Goal: Communication & Community: Answer question/provide support

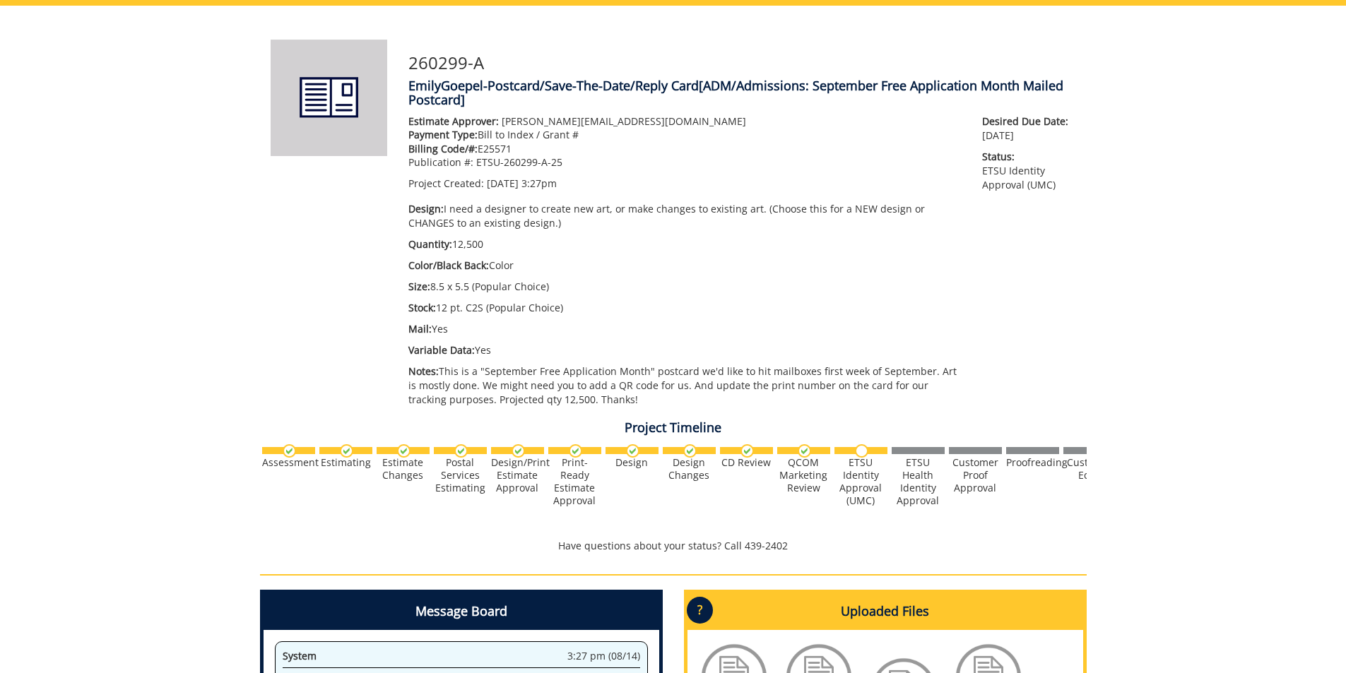
scroll to position [1117, 0]
click at [169, 270] on div "260299-A EmilyGoepel-Postcard/Save-The-Date/Reply Card [ADM/Admissions: Septemb…" at bounding box center [673, 472] width 1346 height 933
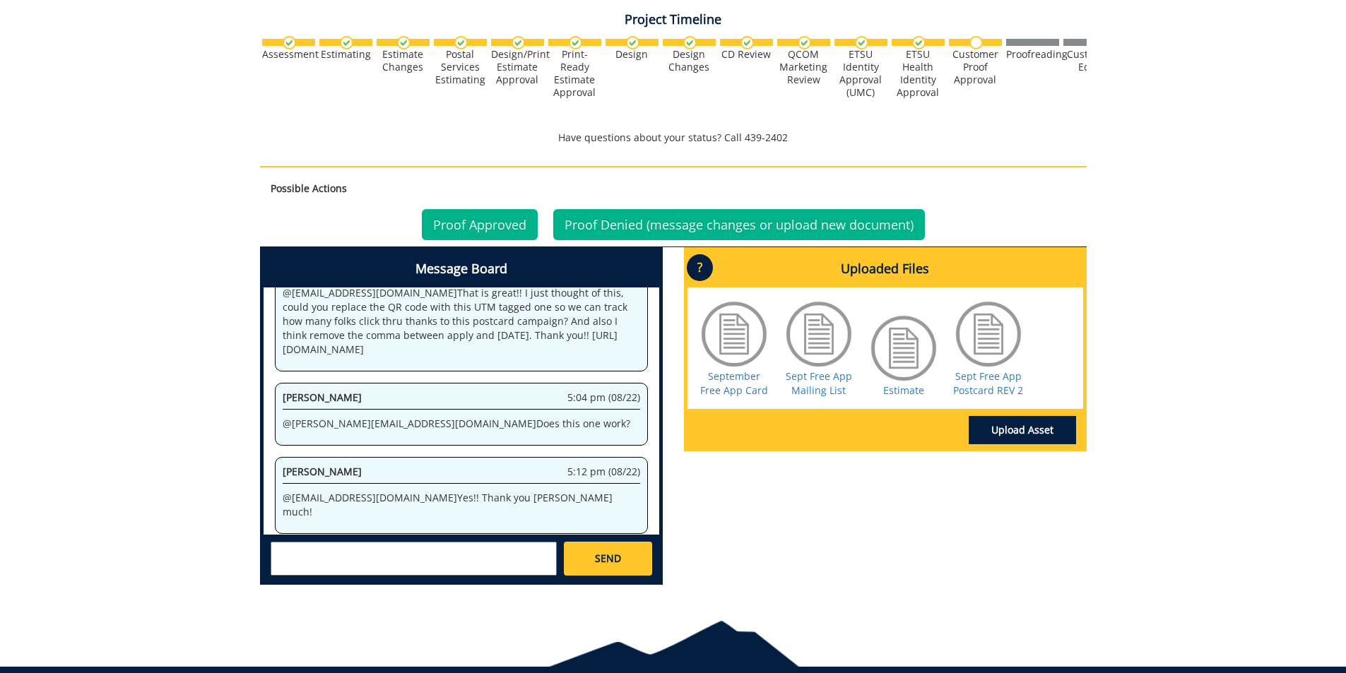
scroll to position [565, 0]
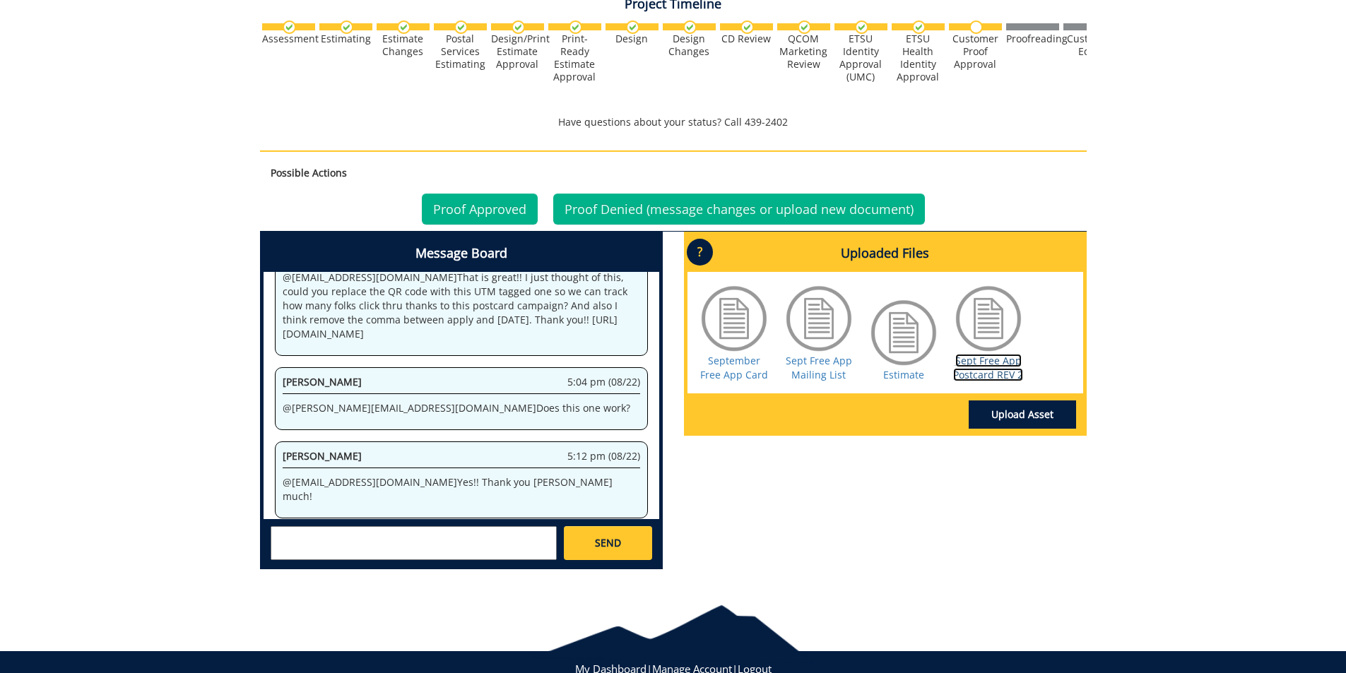
click at [972, 372] on link "Sept Free App Postcard REV 2" at bounding box center [988, 368] width 70 height 28
click at [476, 212] on link "Proof Approved" at bounding box center [480, 209] width 116 height 31
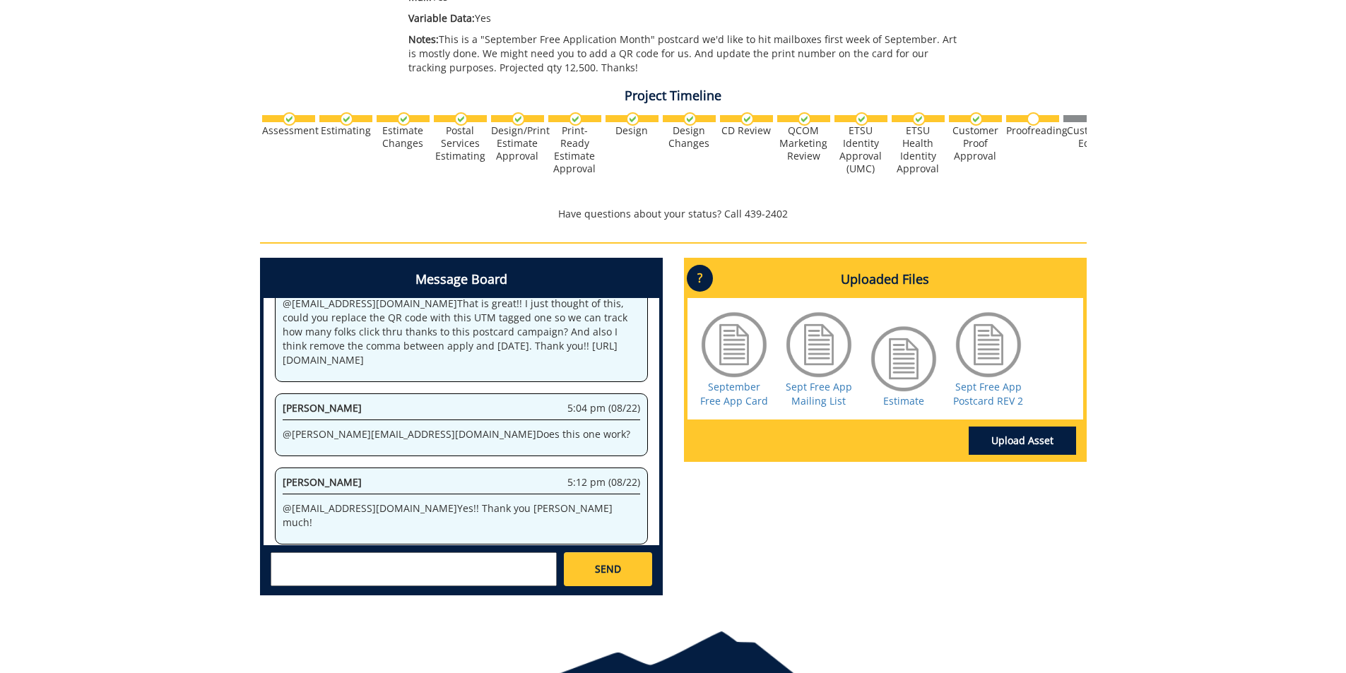
scroll to position [495, 0]
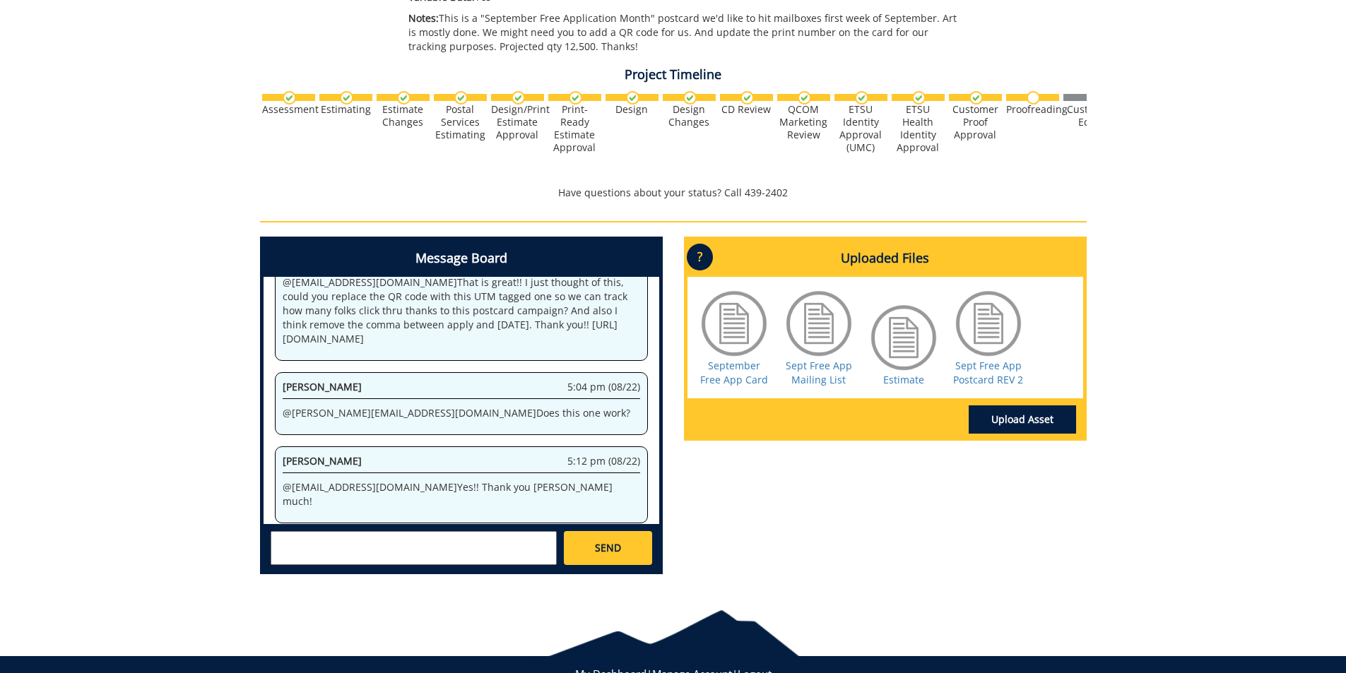
click at [447, 559] on textarea at bounding box center [414, 548] width 286 height 34
click at [276, 554] on textarea "@aresam@etsu.edu @conleyga@etsu.edu Approved! THanks!" at bounding box center [414, 548] width 286 height 34
type textarea "@aresam@etsu.edu @conleyga@etsu.edu Approved! Thanks! Talked to Todd today and …"
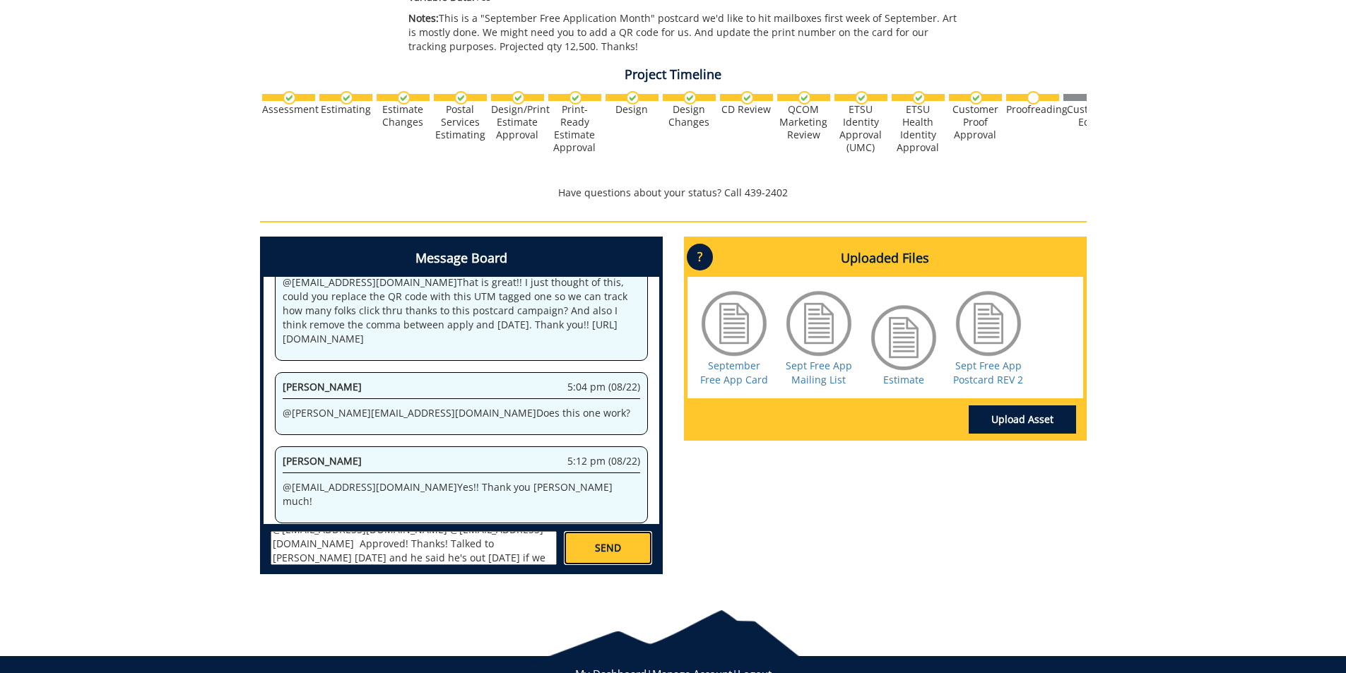
click at [635, 543] on link "SEND" at bounding box center [608, 548] width 88 height 34
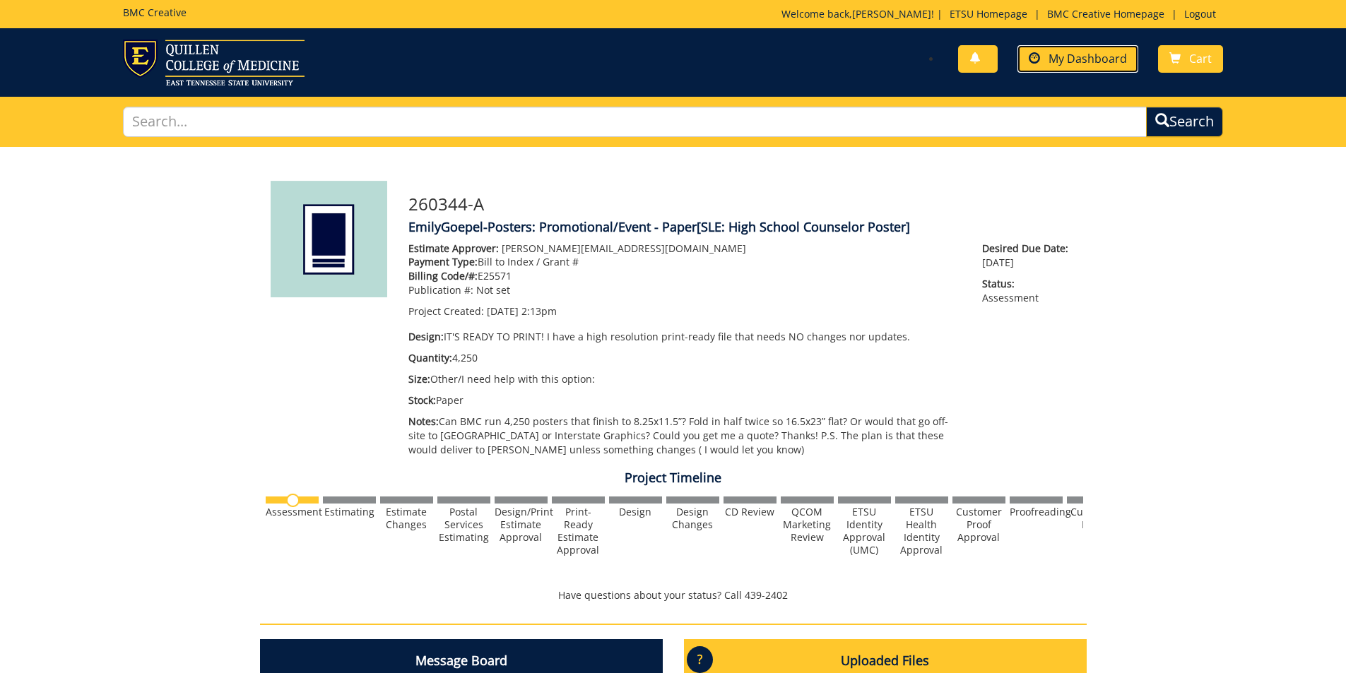
click at [1087, 54] on span "My Dashboard" at bounding box center [1088, 59] width 78 height 16
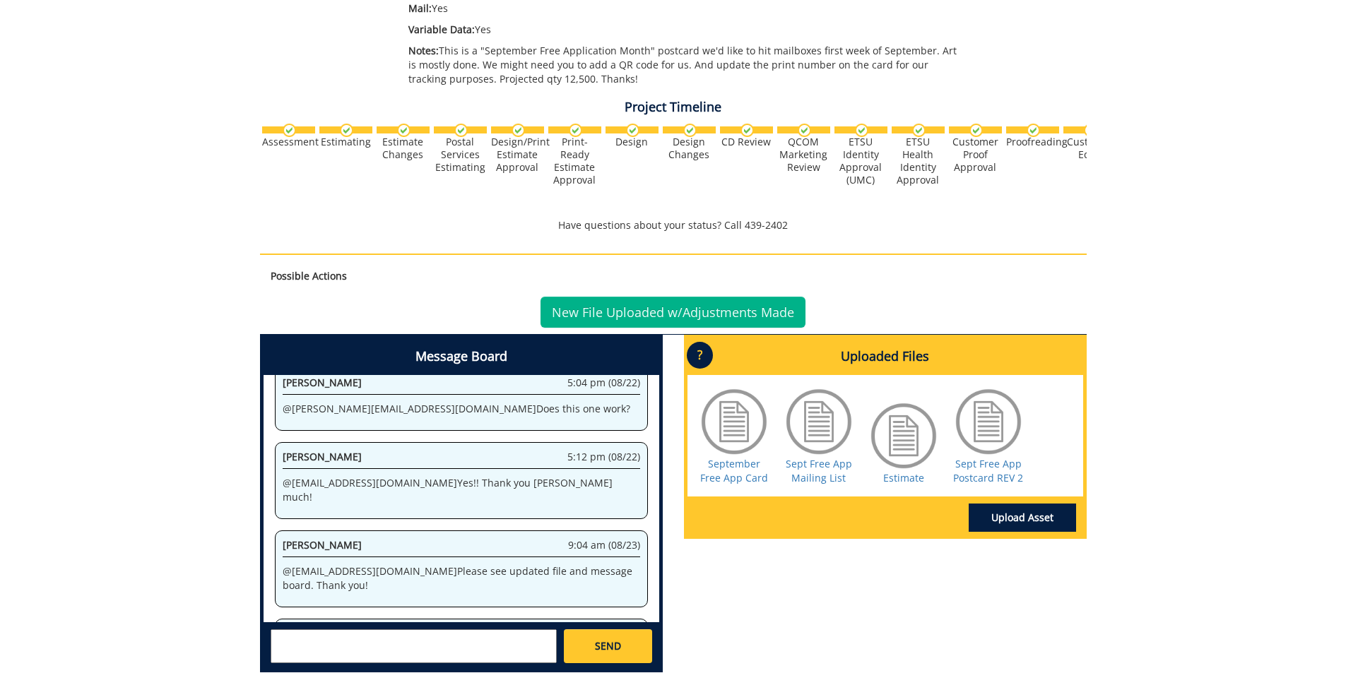
scroll to position [610, 0]
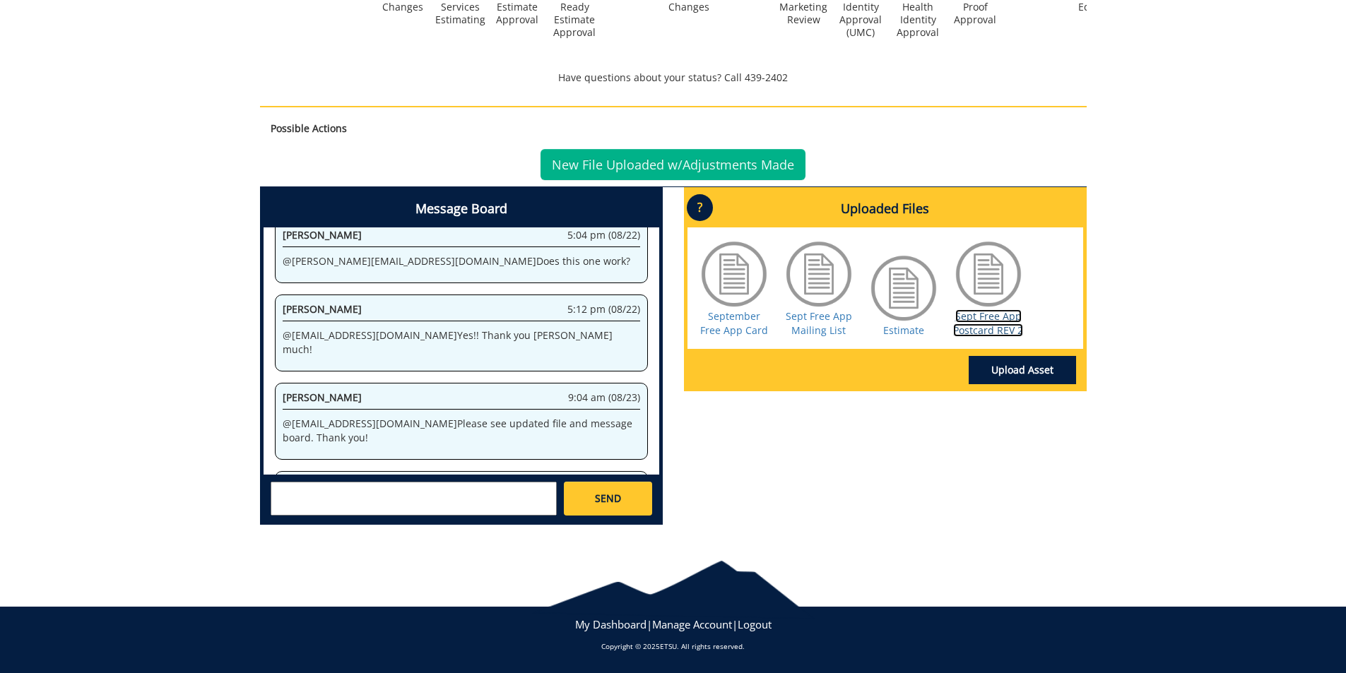
click at [978, 336] on link "Sept Free App Postcard REV 2" at bounding box center [988, 323] width 70 height 28
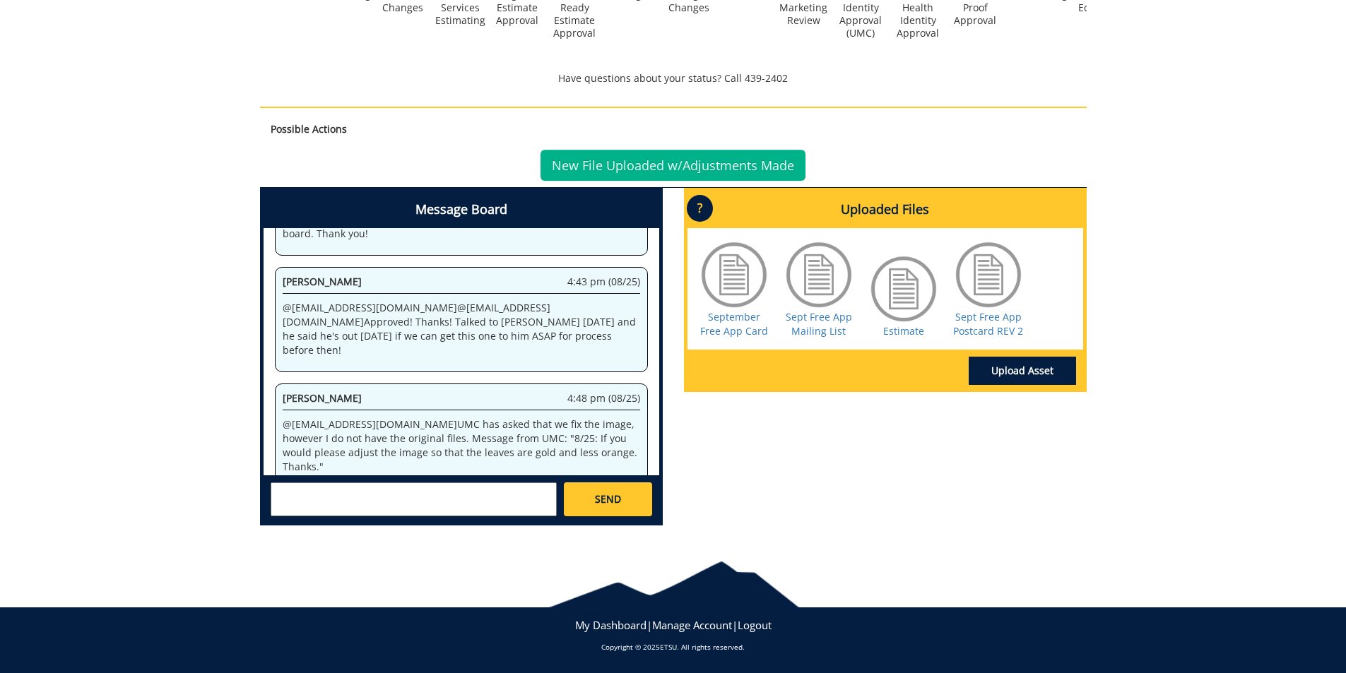
scroll to position [610, 0]
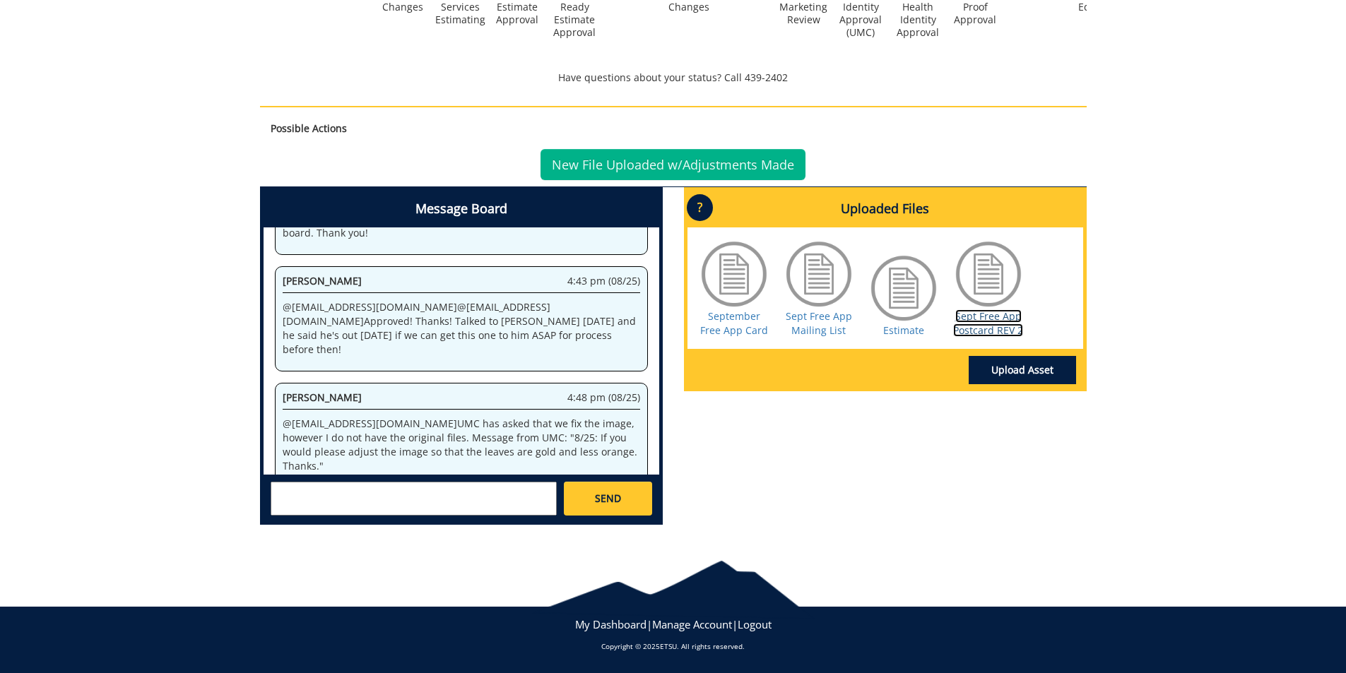
click at [1004, 335] on link "Sept Free App Postcard REV 2" at bounding box center [988, 323] width 70 height 28
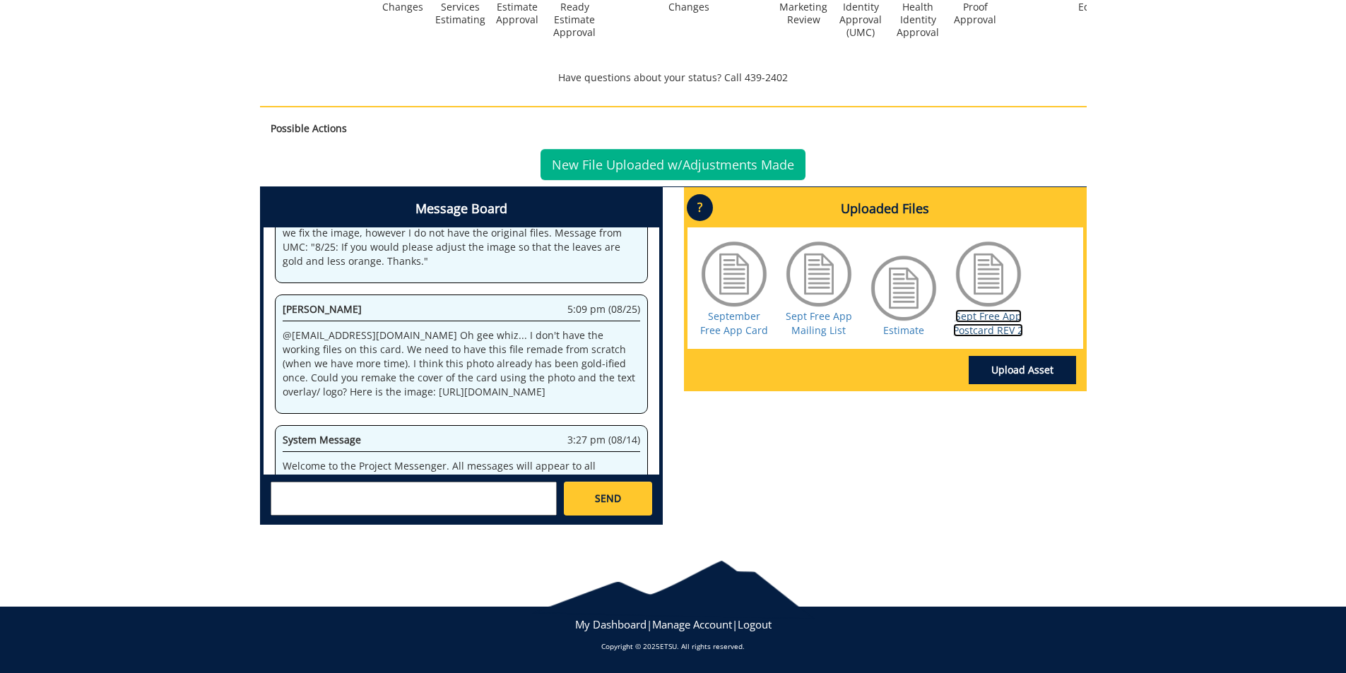
scroll to position [54747, 0]
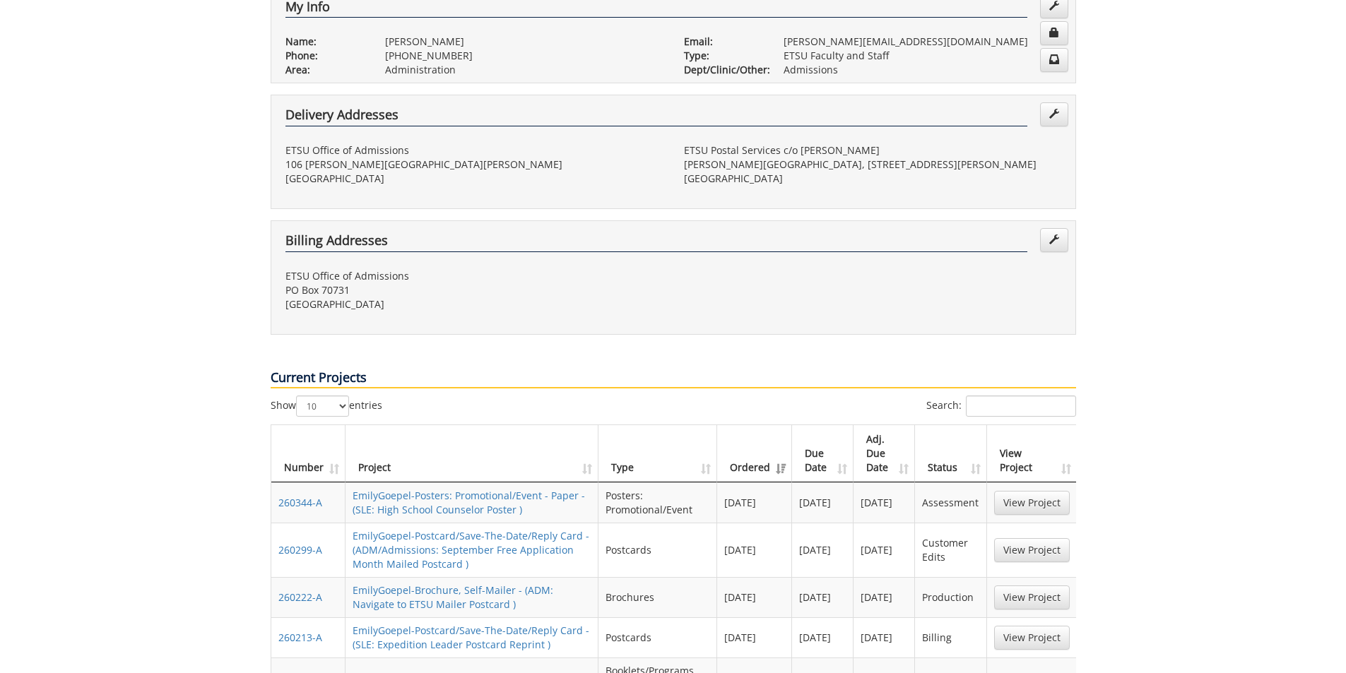
scroll to position [424, 0]
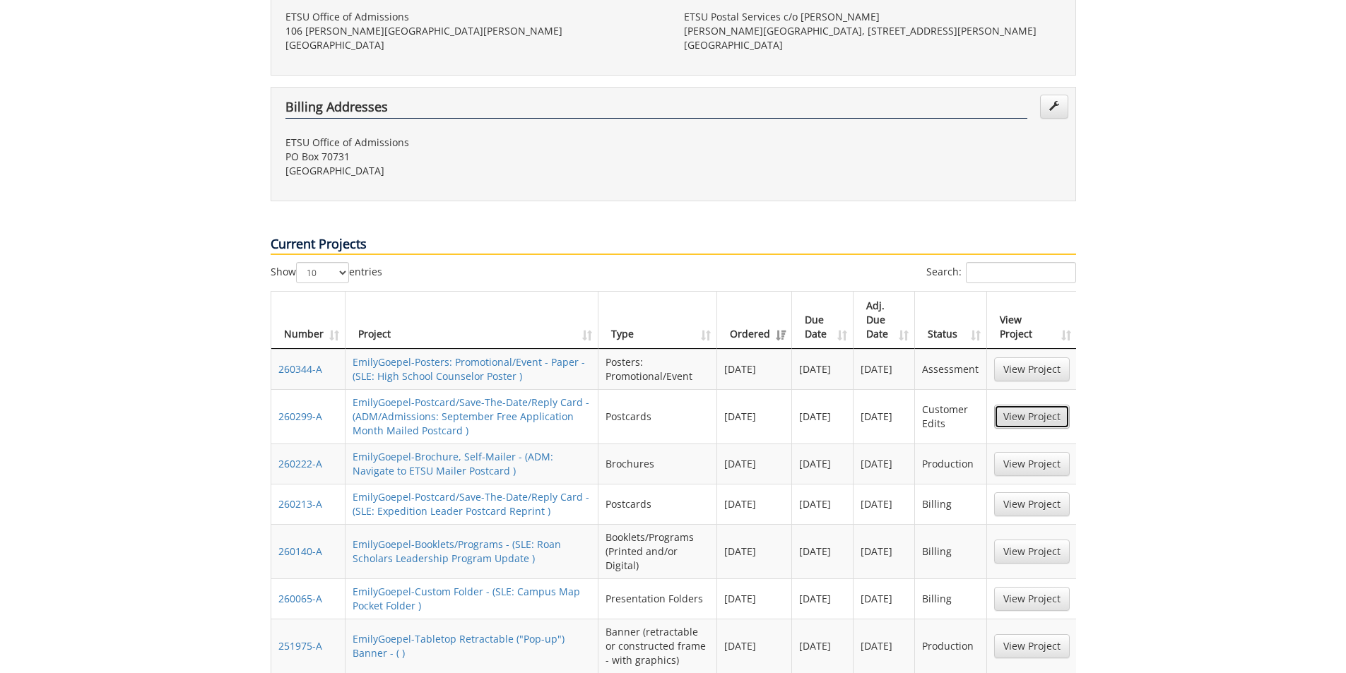
click at [1022, 405] on link "View Project" at bounding box center [1032, 417] width 76 height 24
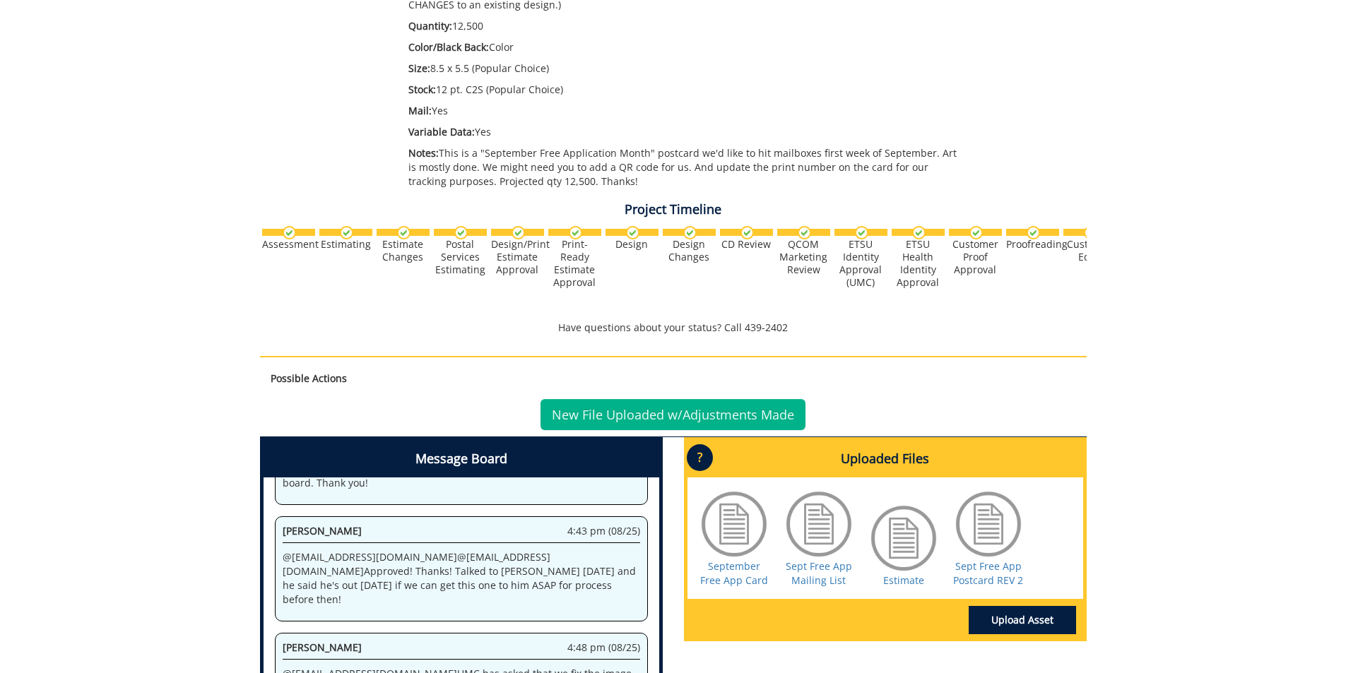
scroll to position [424, 0]
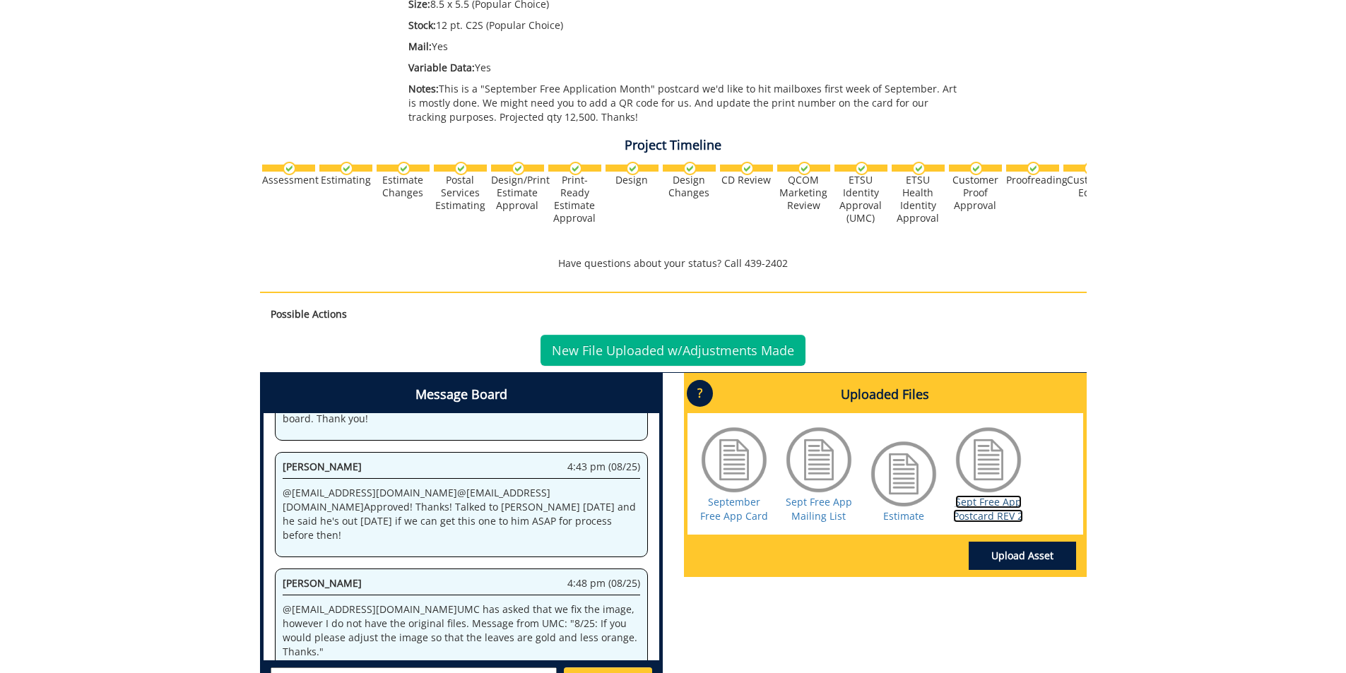
click at [984, 508] on link "Sept Free App Postcard REV 2" at bounding box center [988, 509] width 70 height 28
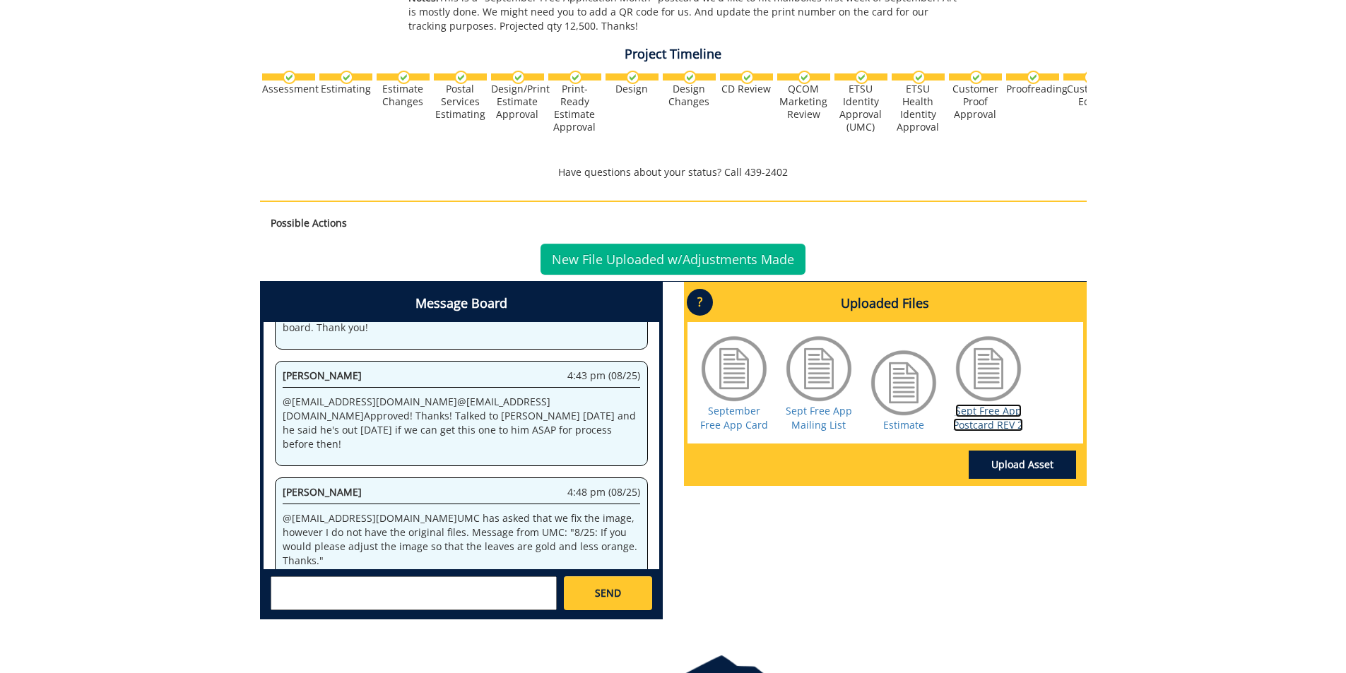
scroll to position [610, 0]
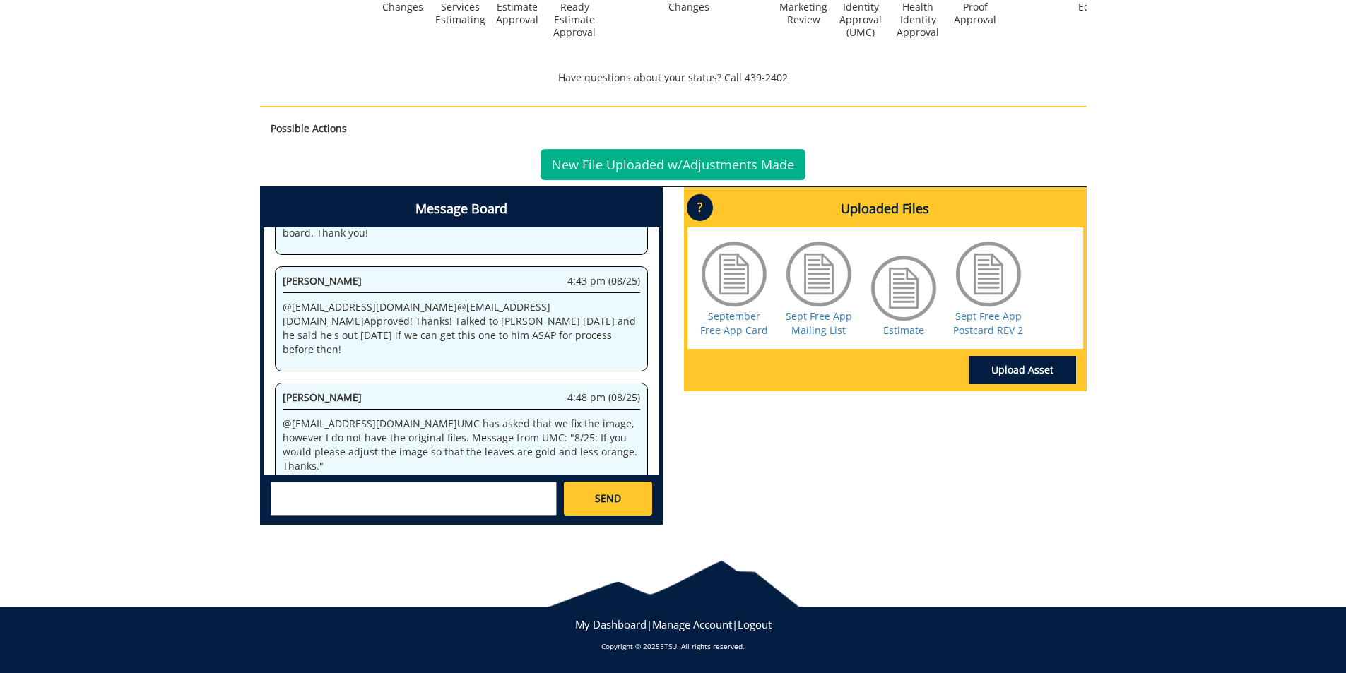
click at [410, 496] on textarea at bounding box center [414, 499] width 286 height 34
paste textarea "https://etsu365-my.sharepoint.com/:i:/g/personal/goepel_etsu_edu/Ecrx_lkB_mdBm0…"
type textarea "@aresam@etsu.edu Oh gee whiz... I don't have the working files on this card. We…"
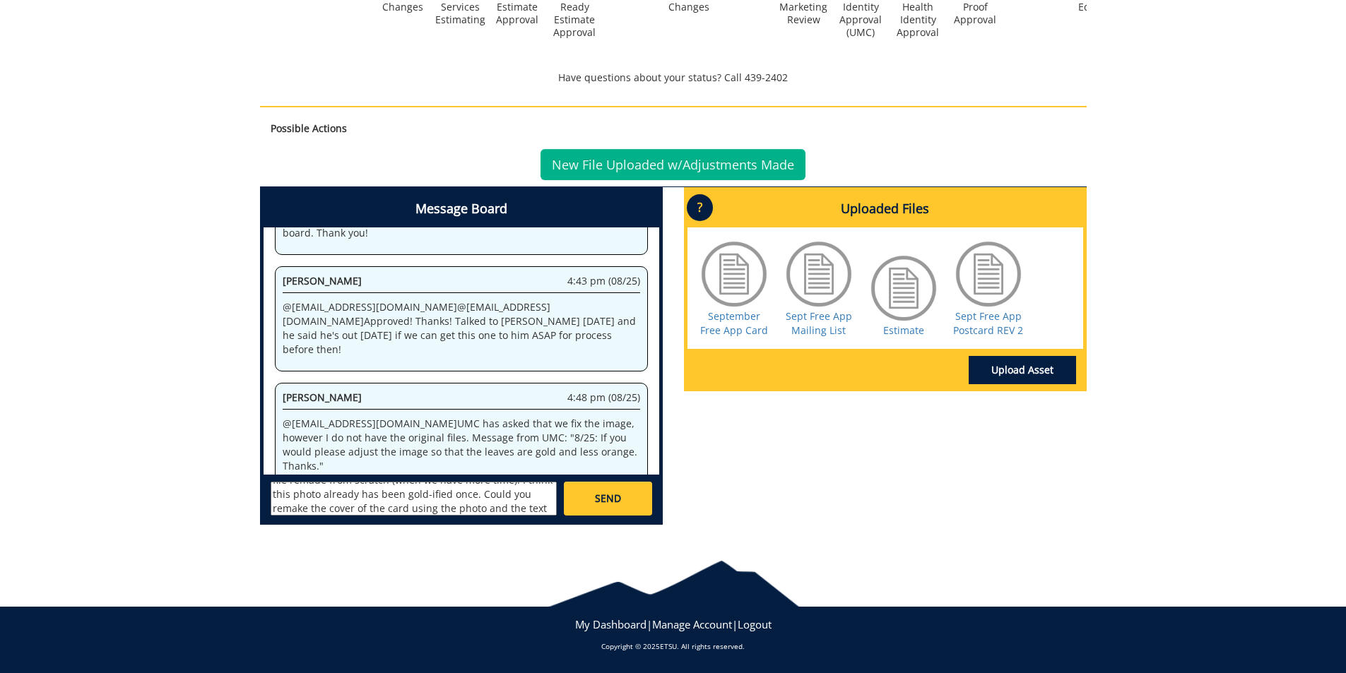
scroll to position [67, 0]
click at [589, 504] on link "SEND" at bounding box center [608, 499] width 88 height 34
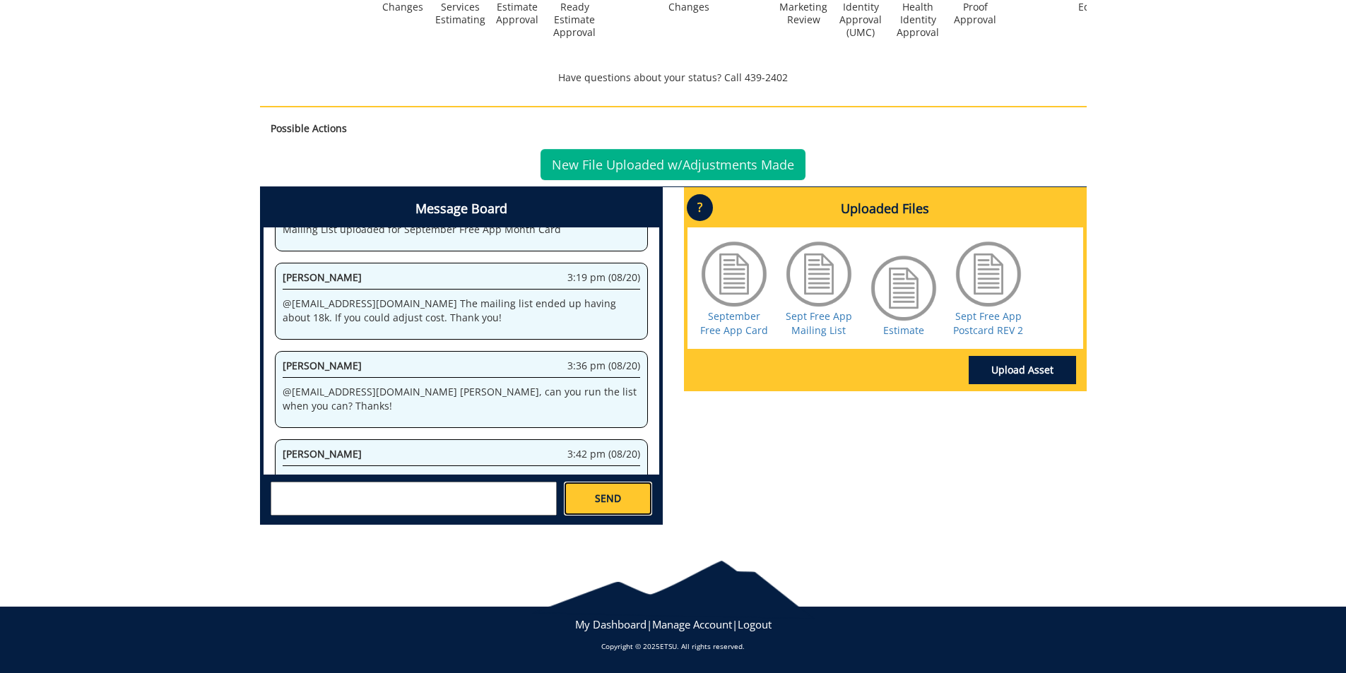
scroll to position [31906, 0]
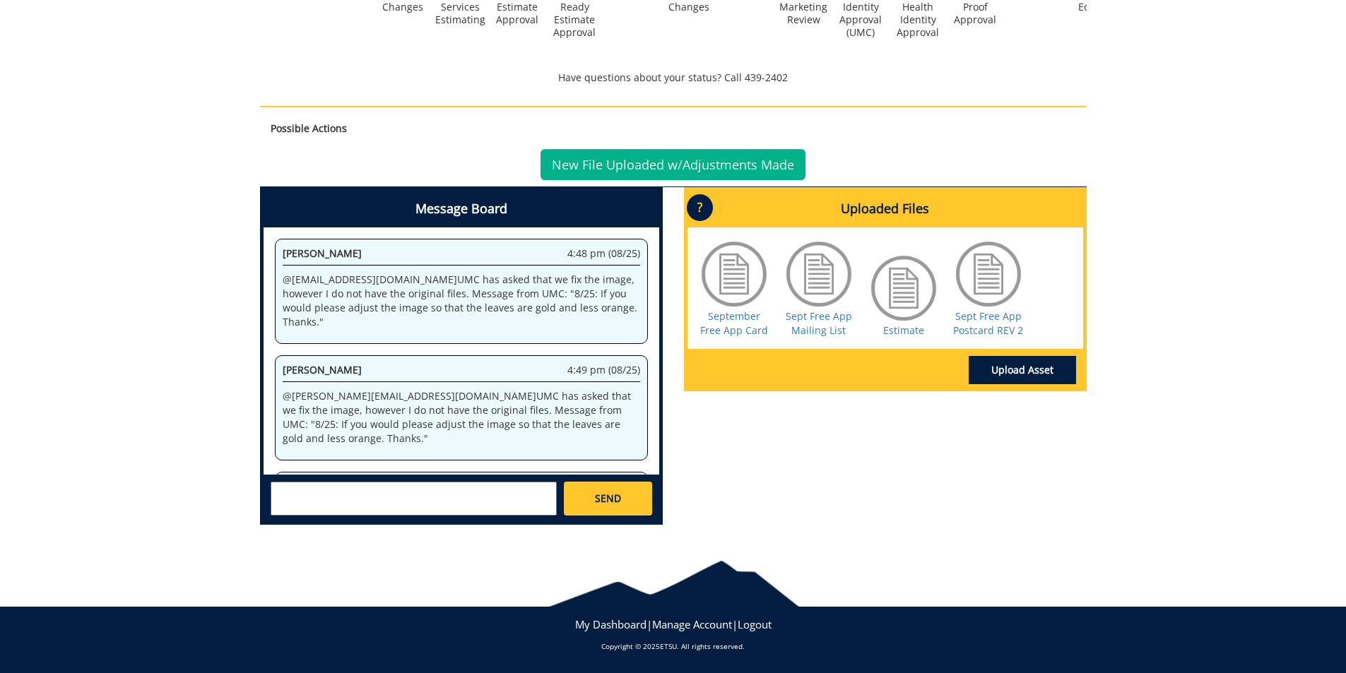
scroll to position [1665, 0]
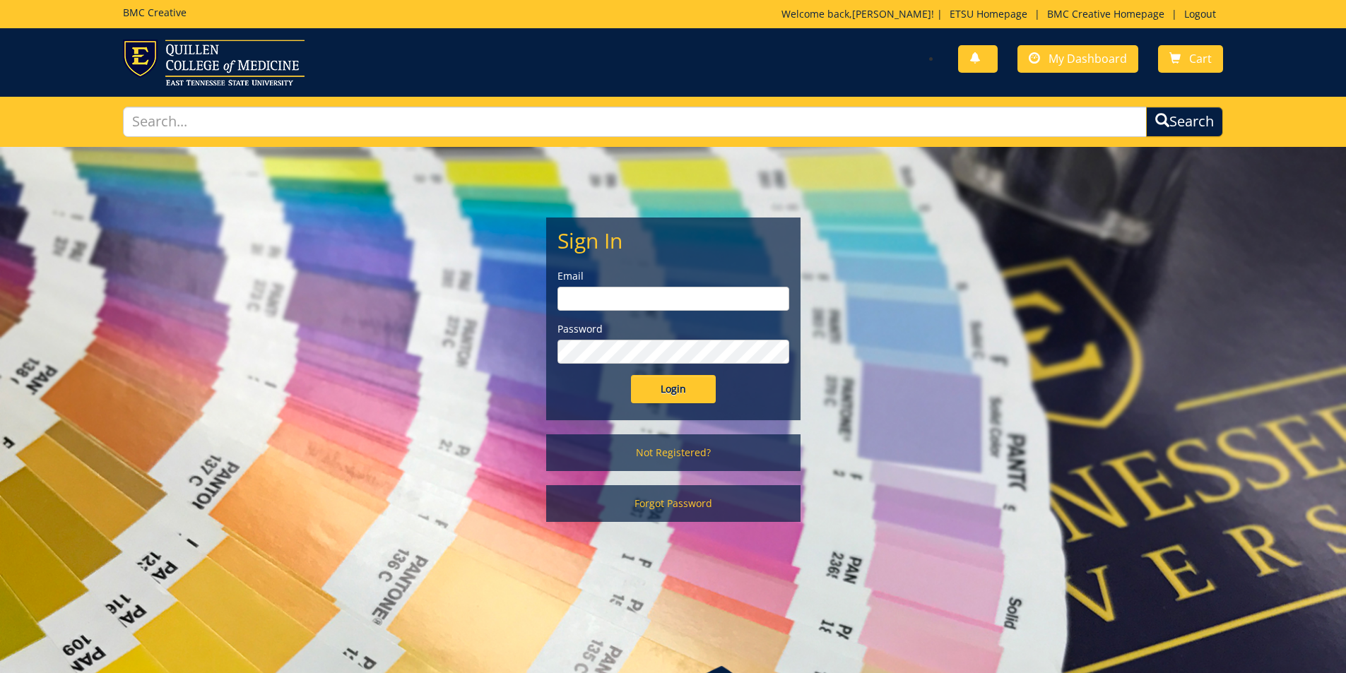
type input "[PERSON_NAME][EMAIL_ADDRESS][DOMAIN_NAME]"
click at [687, 395] on input "Login" at bounding box center [673, 389] width 85 height 28
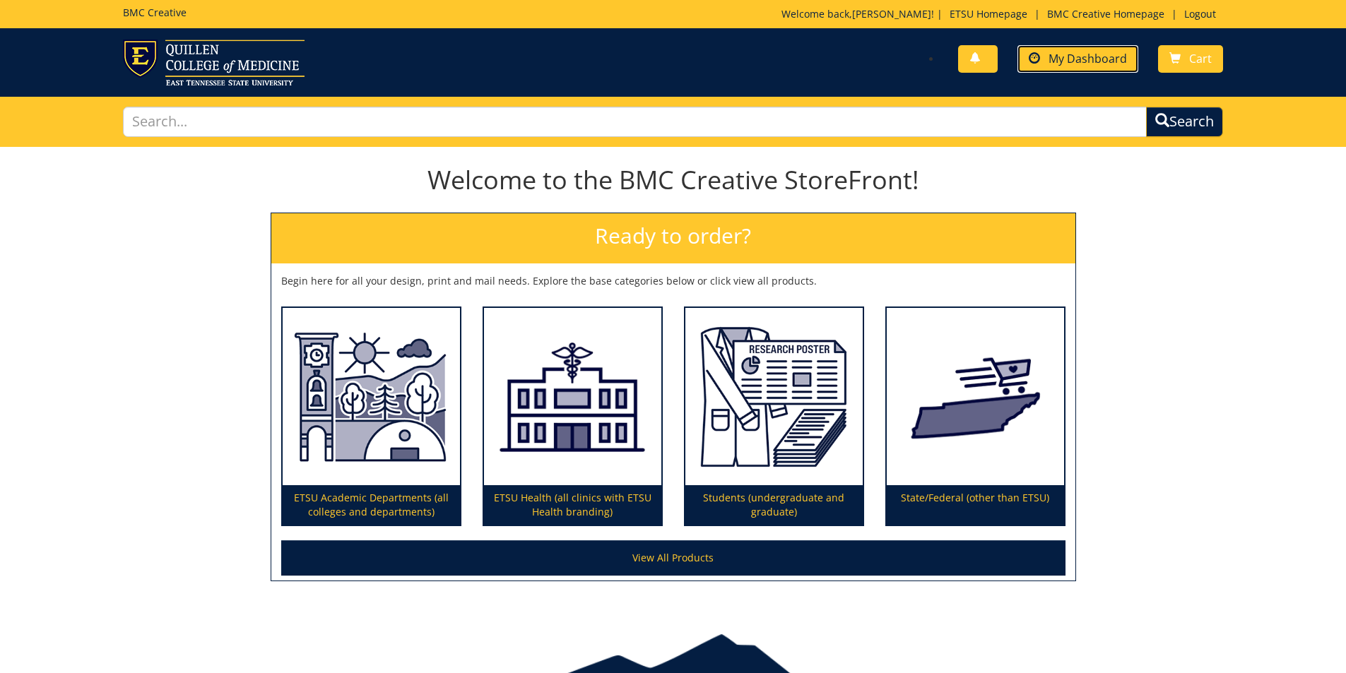
click at [1033, 64] on span at bounding box center [1034, 58] width 11 height 11
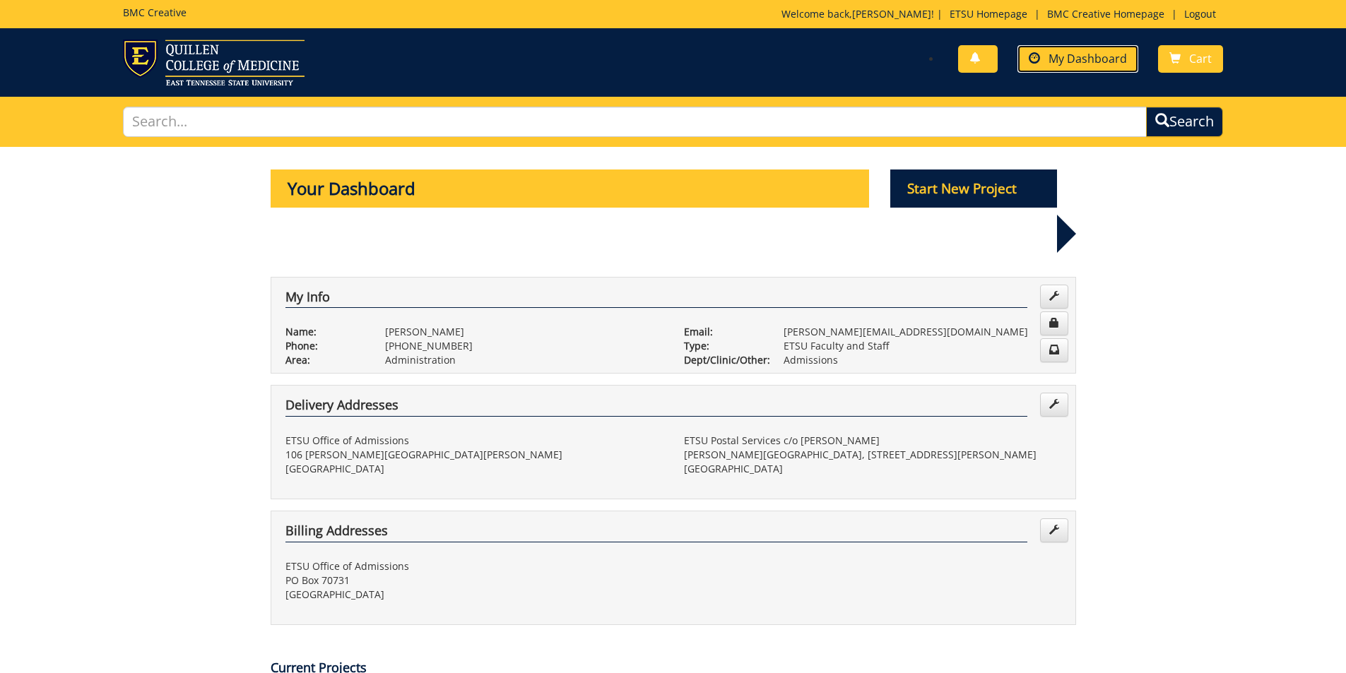
click at [1074, 65] on span "My Dashboard" at bounding box center [1088, 59] width 78 height 16
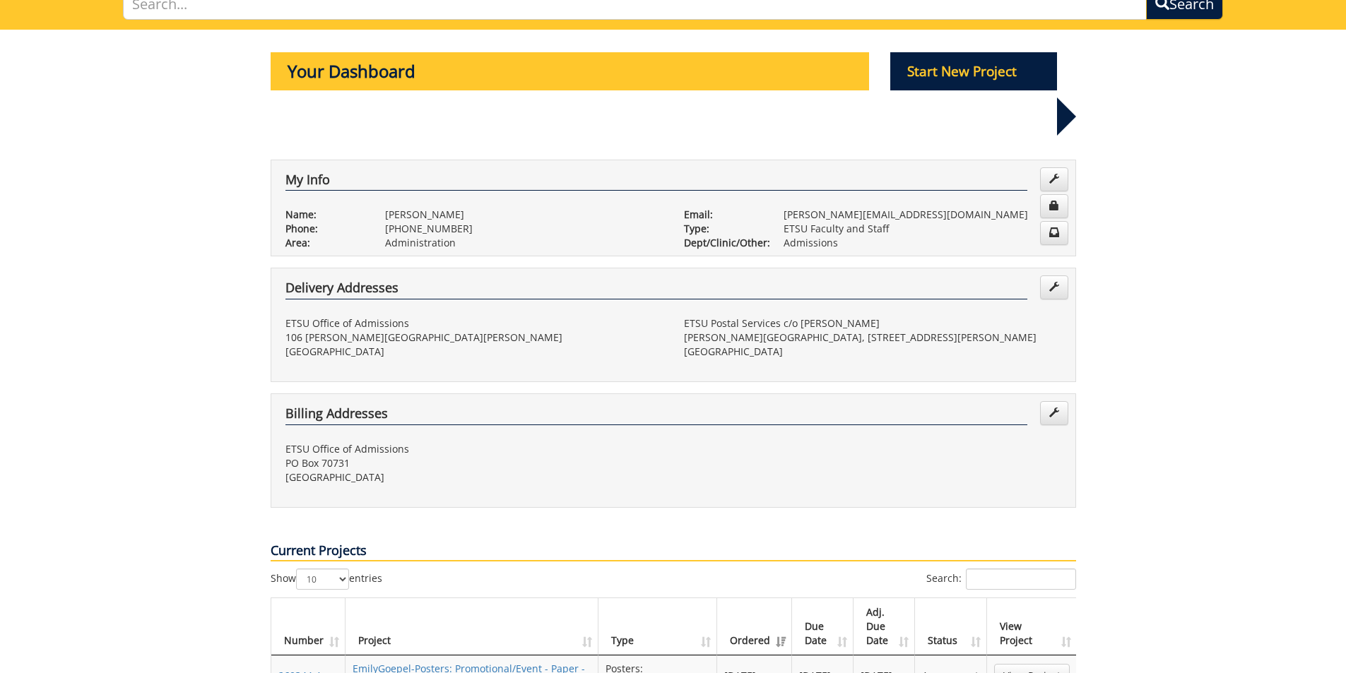
scroll to position [212, 0]
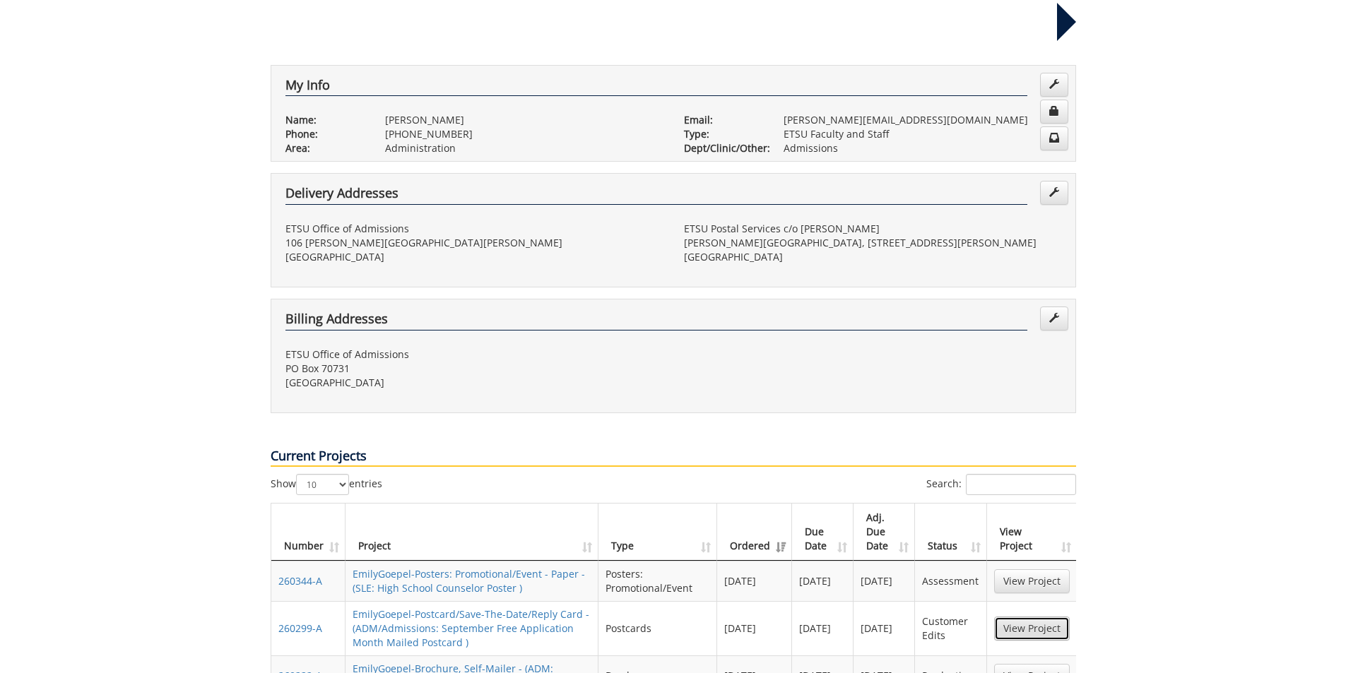
click at [1015, 617] on link "View Project" at bounding box center [1032, 629] width 76 height 24
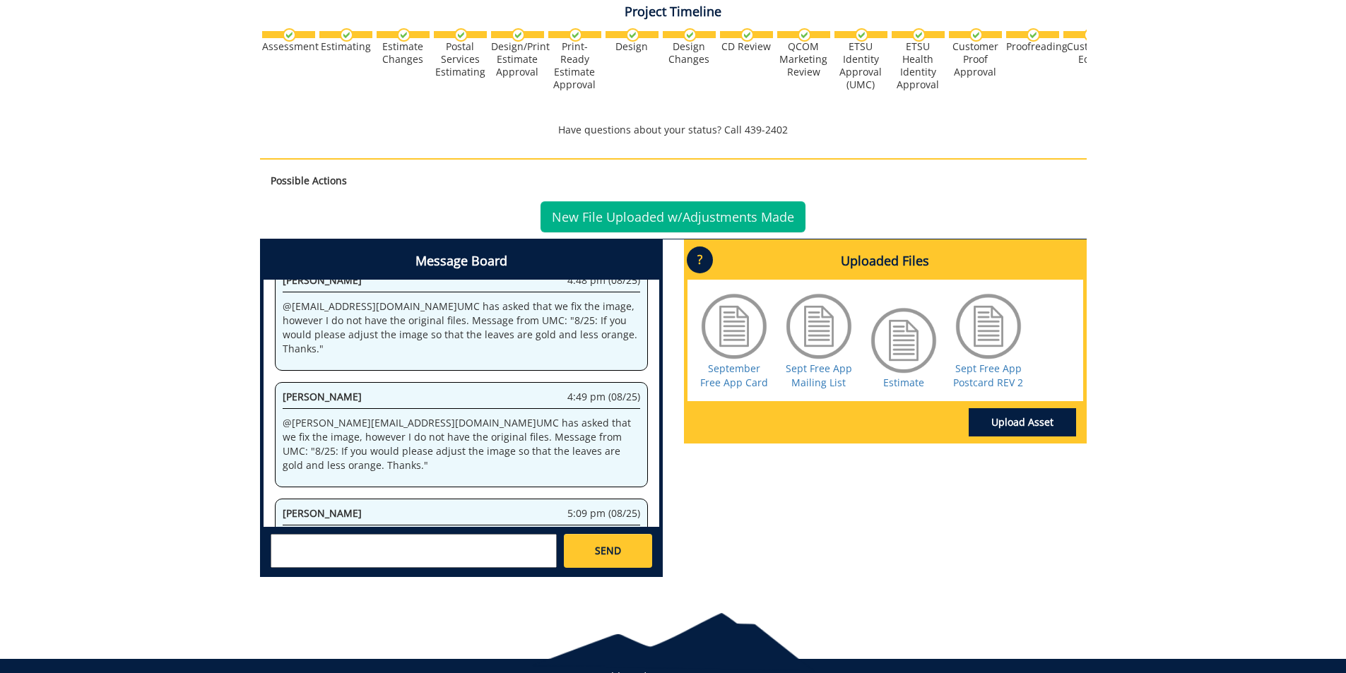
scroll to position [610, 0]
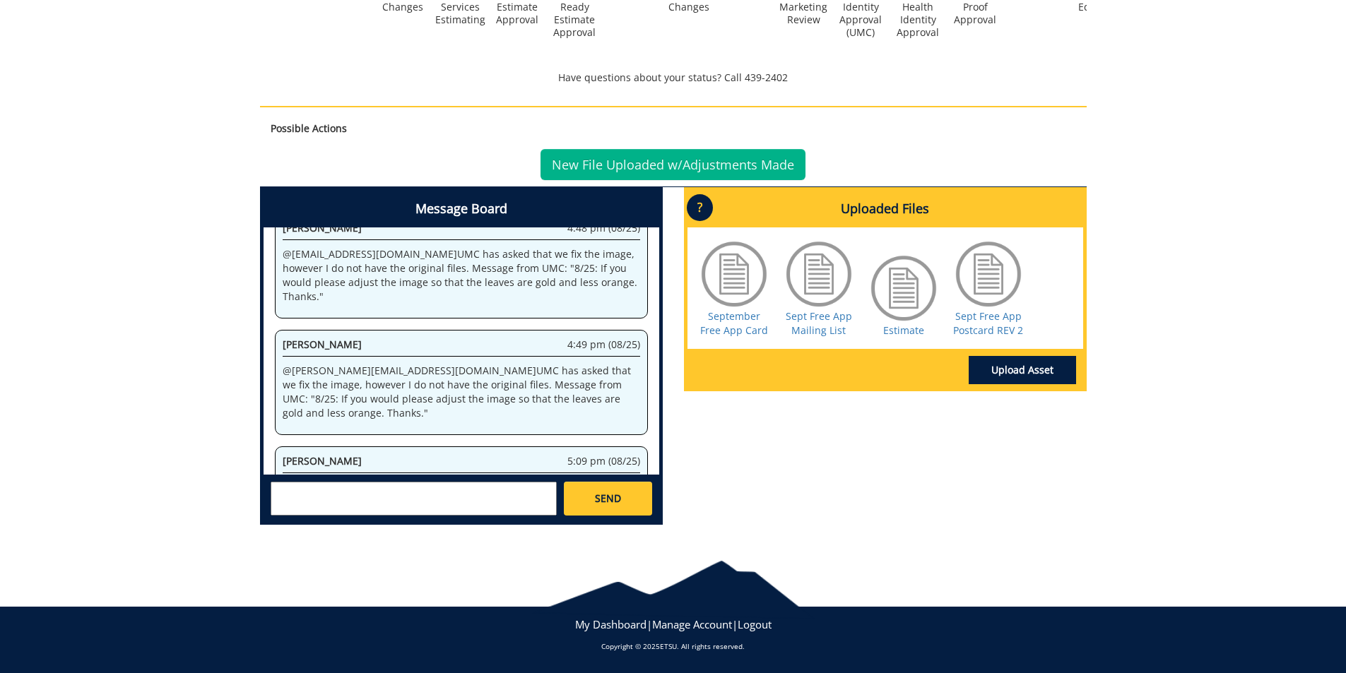
click at [413, 505] on textarea at bounding box center [414, 499] width 286 height 34
click at [500, 510] on textarea "@aresam@etsu.edu But also if I need to connect with UMC and push back I can bec…" at bounding box center [414, 499] width 286 height 34
drag, startPoint x: 367, startPoint y: 492, endPoint x: 376, endPoint y: 489, distance: 9.2
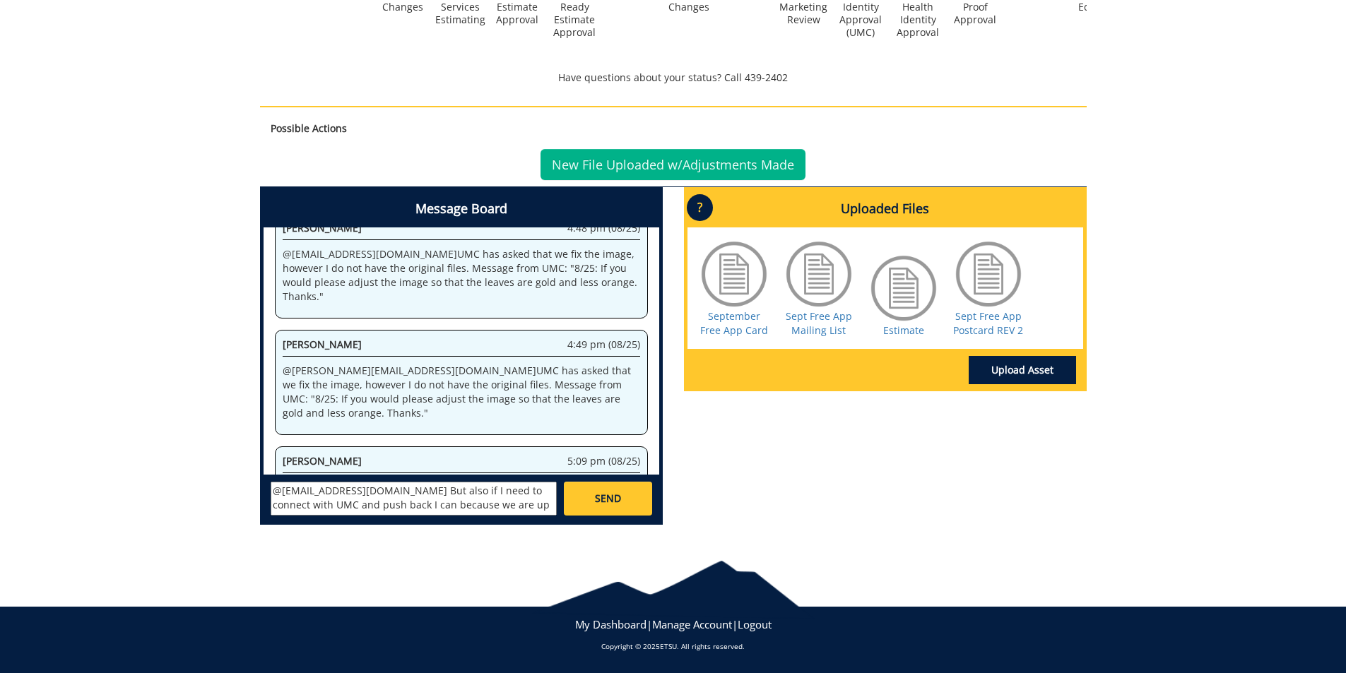
click at [370, 490] on textarea "@aresam@etsu.edu But also if I need to connect with UMC and push back I can bec…" at bounding box center [414, 499] width 286 height 34
click at [404, 490] on textarea "@aresam@etsu.edu But also if I need to connect with UMC and push back I can bec…" at bounding box center [414, 499] width 286 height 34
click at [424, 507] on textarea "@aresam@etsu.edu But also--will you tag me if I need to connect with UMC and pu…" at bounding box center [414, 499] width 286 height 34
drag, startPoint x: 460, startPoint y: 509, endPoint x: 567, endPoint y: 484, distance: 109.7
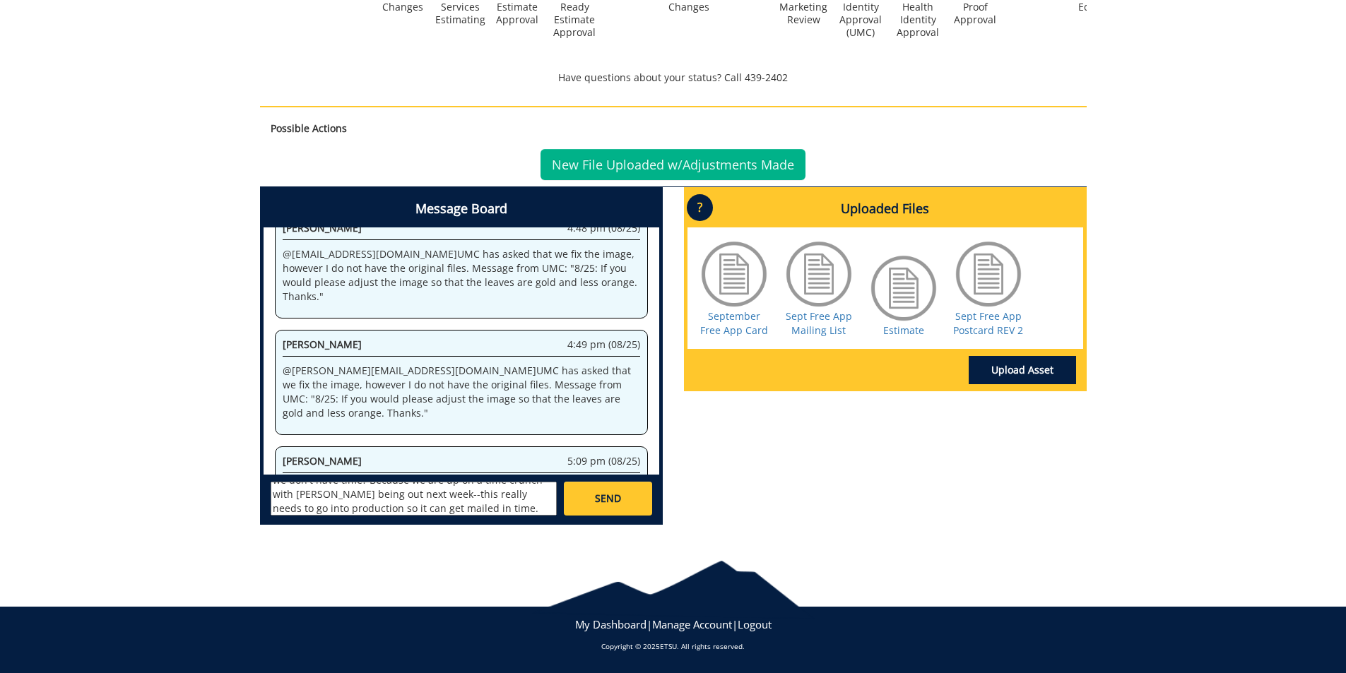
click at [465, 508] on textarea "@aresam@etsu.edu But also--will you tag me if I need to connect with UMC and pu…" at bounding box center [414, 499] width 286 height 34
click at [529, 509] on textarea "@aresam@etsu.edu But also--will you tag me if I need to connect with UMC and pu…" at bounding box center [414, 499] width 286 height 34
click at [514, 507] on textarea "@aresam@etsu.edu But also--will you tag me if I need to connect with UMC and pu…" at bounding box center [414, 499] width 286 height 34
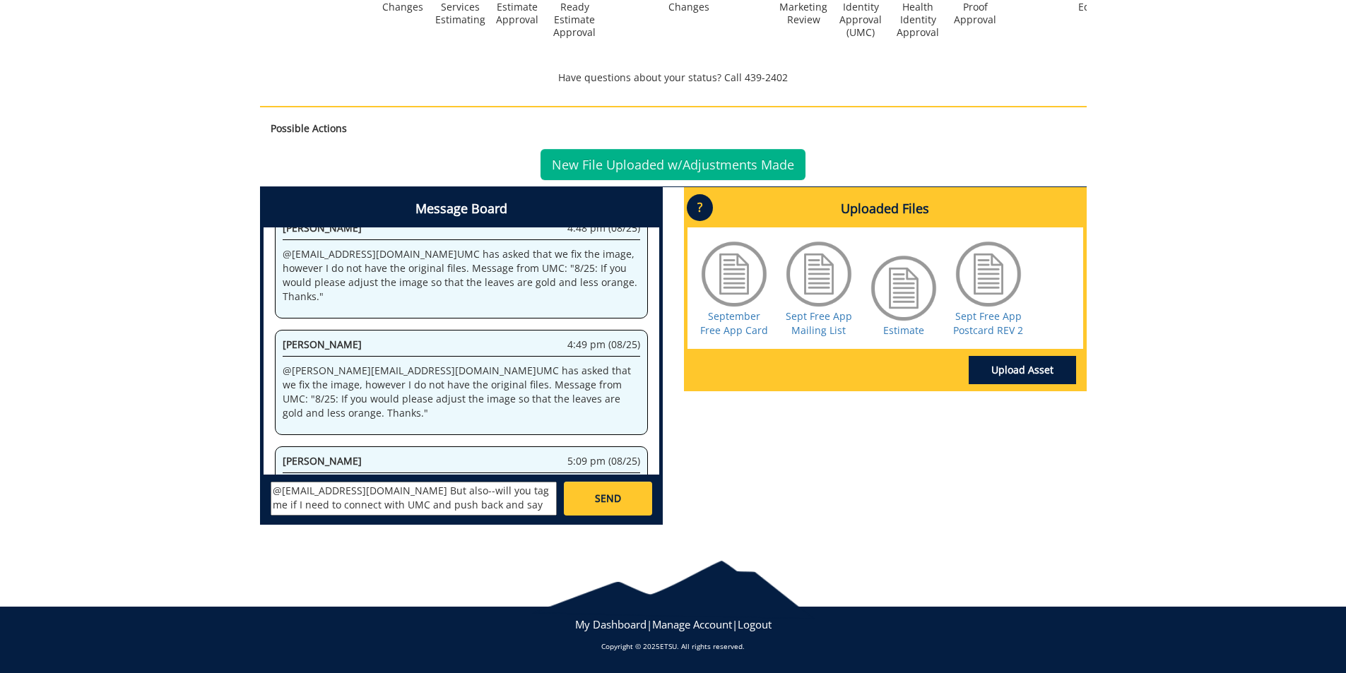
drag, startPoint x: 470, startPoint y: 496, endPoint x: 489, endPoint y: 493, distance: 19.3
click at [489, 493] on textarea "@aresam@etsu.edu But also--will you tag me if I need to connect with UMC and pu…" at bounding box center [414, 499] width 286 height 34
click at [490, 494] on textarea "@aresam@etsu.edu But also--will you tag me if I need to connect with UMC and pu…" at bounding box center [414, 499] width 286 height 34
type textarea "@aresam@etsu.edu But also--will you tag me if I need to connect with UMC and pu…"
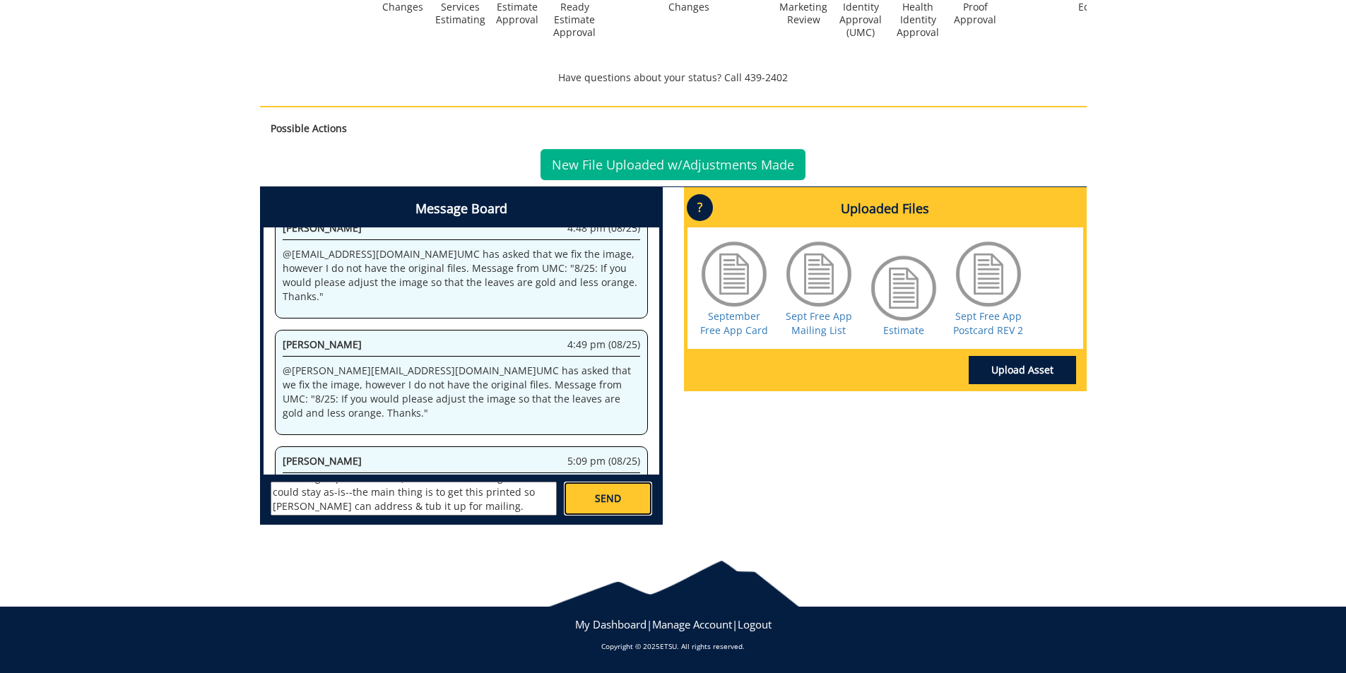
click at [612, 508] on link "SEND" at bounding box center [608, 499] width 88 height 34
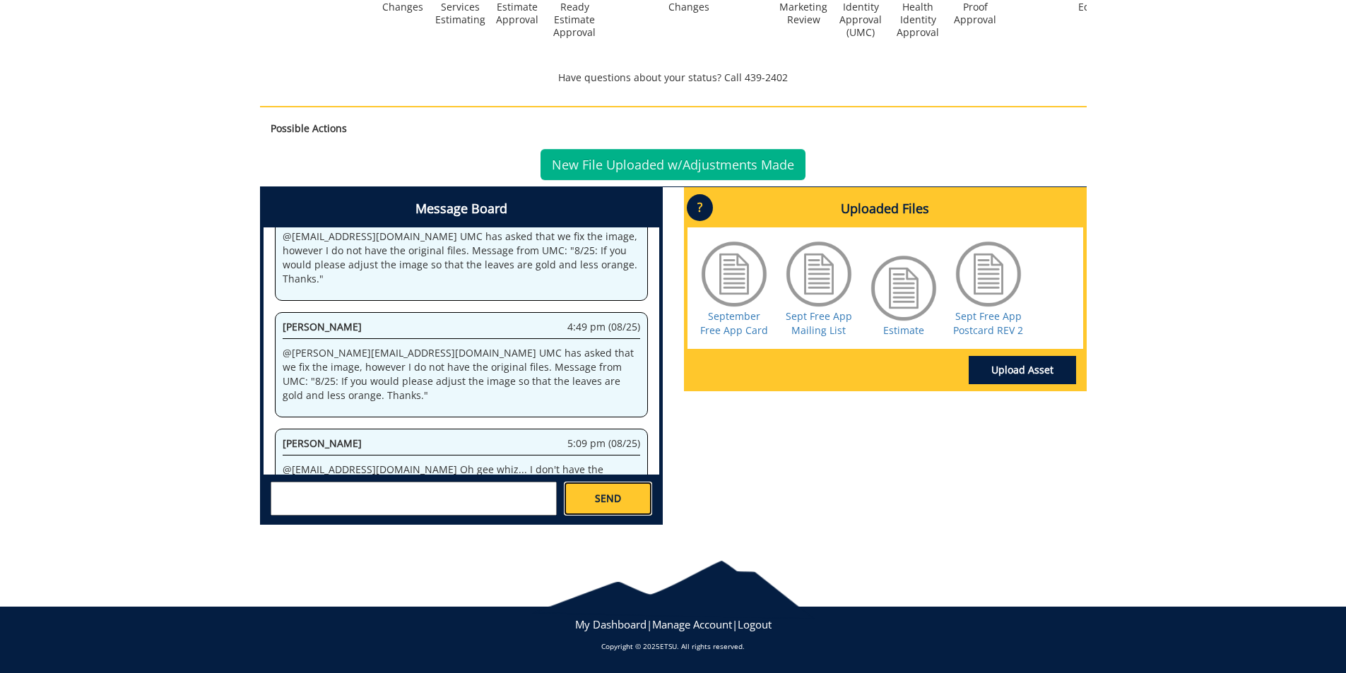
scroll to position [10161, 0]
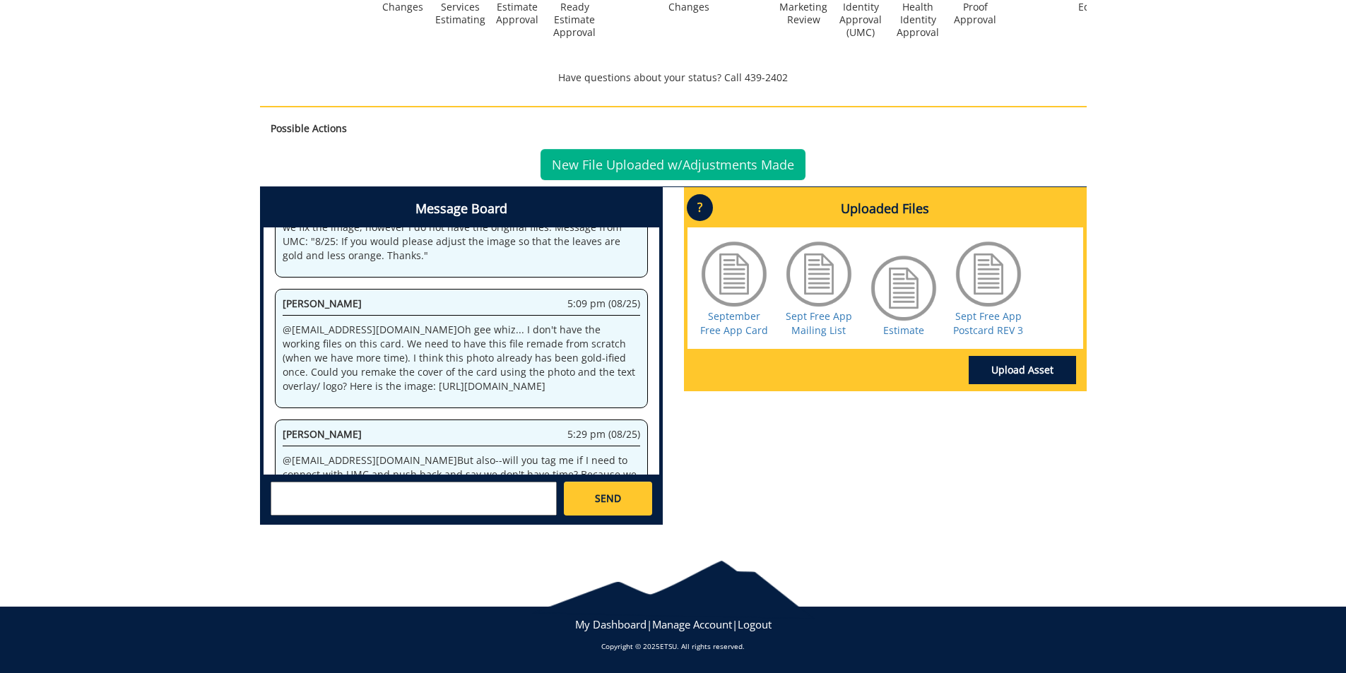
scroll to position [1855, 0]
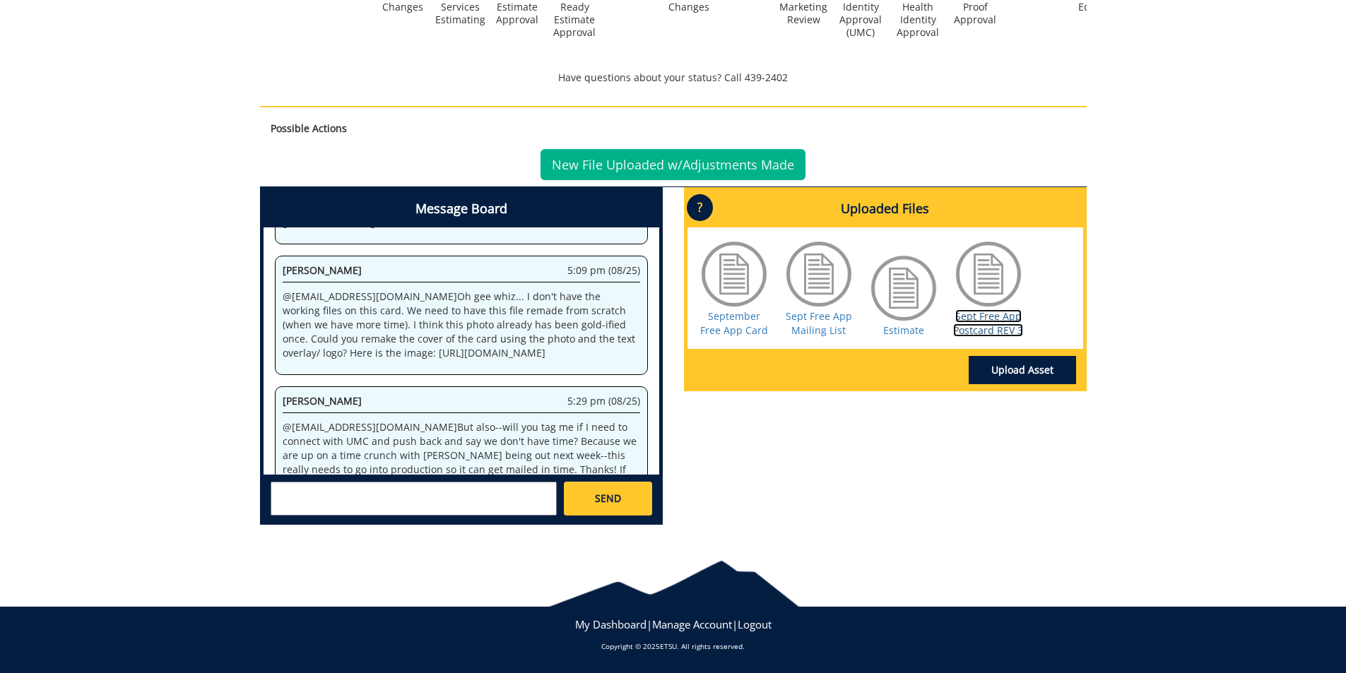
click at [983, 326] on link "Sept Free App Postcard REV 3" at bounding box center [988, 323] width 70 height 28
click at [422, 500] on textarea at bounding box center [414, 499] width 286 height 34
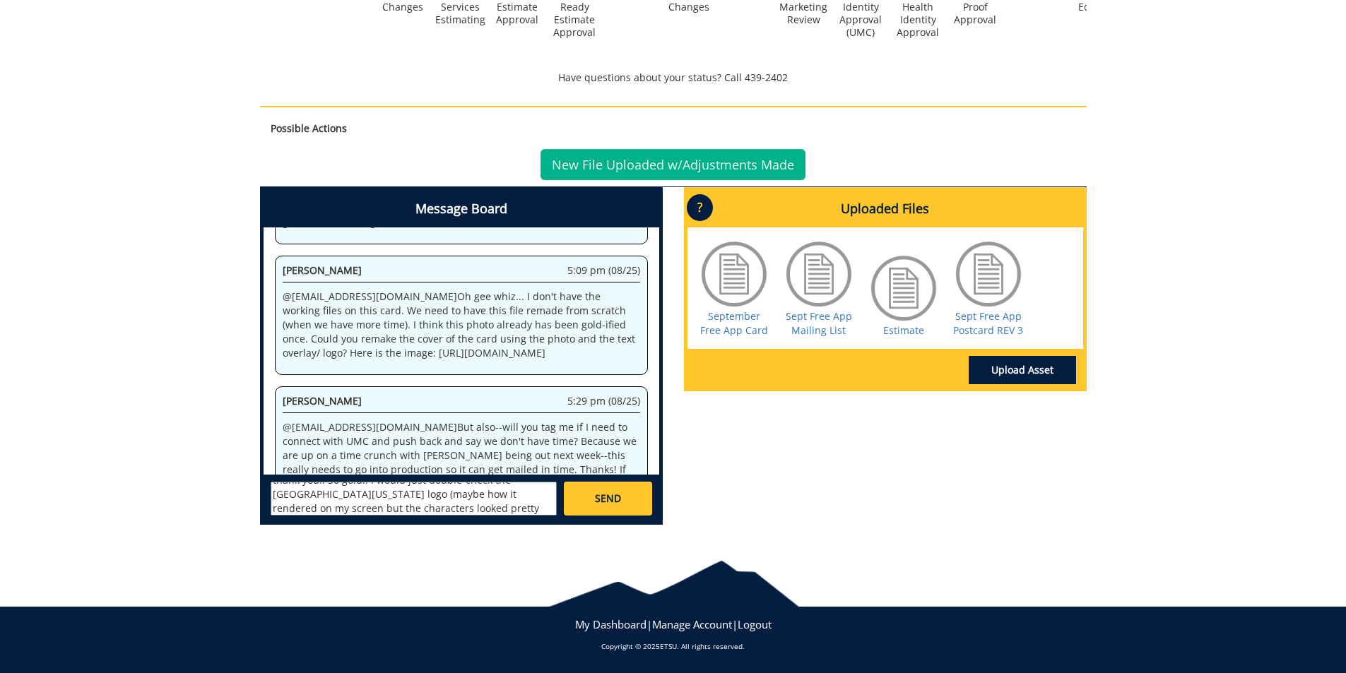
scroll to position [0, 0]
drag, startPoint x: 483, startPoint y: 494, endPoint x: 496, endPoint y: 493, distance: 12.7
click at [496, 493] on textarea "@aresam@etsu.edu Angelica, thank you!! So gold!! I would just double-check the …" at bounding box center [414, 499] width 286 height 34
click at [496, 497] on textarea "@aresam@etsu.edu Angelica, thank you!! So gold!! I would just double-check the …" at bounding box center [414, 499] width 286 height 34
drag, startPoint x: 485, startPoint y: 489, endPoint x: 518, endPoint y: 489, distance: 33.2
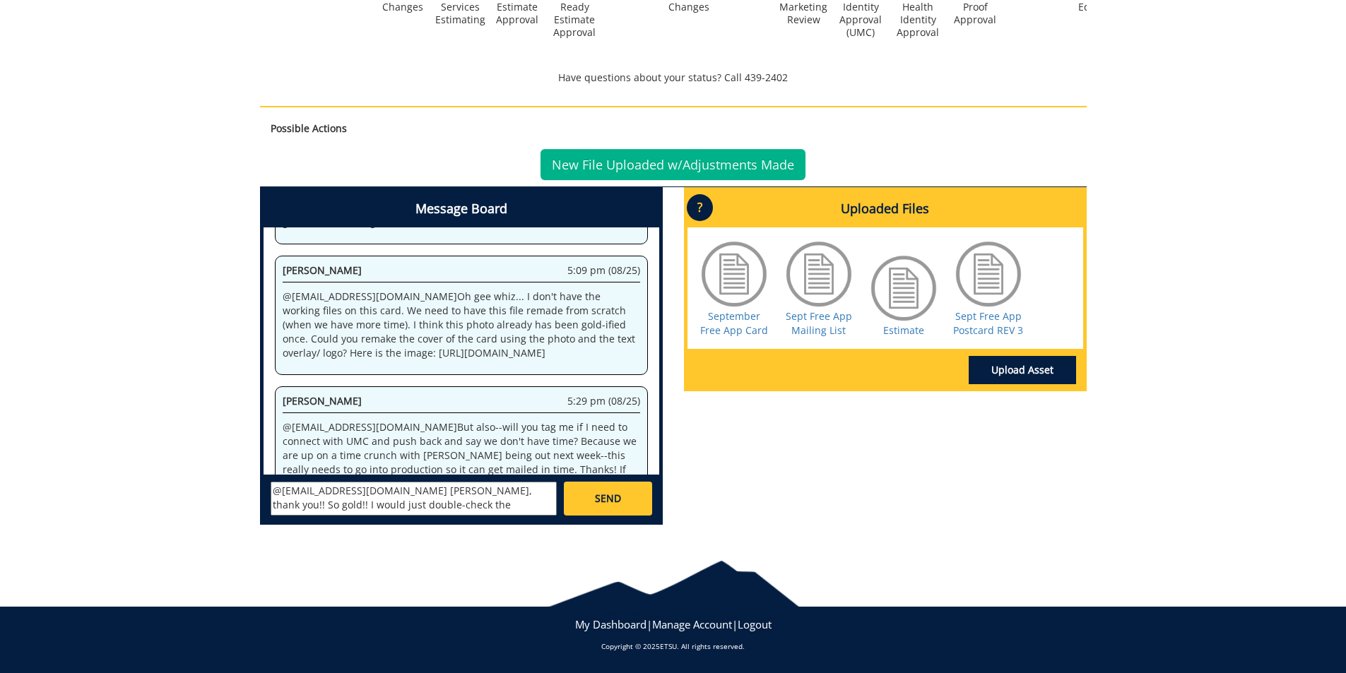
click at [518, 489] on textarea "@aresam@etsu.edu Angelica, thank you!! So gold!! I would just double-check the …" at bounding box center [414, 499] width 286 height 34
click at [512, 494] on textarea "@aresam@etsu.edu Angelica, thank you!! So gold!! I would just double-check the …" at bounding box center [414, 499] width 286 height 34
click at [492, 496] on textarea "@aresam@etsu.edu Angelica, thank you!! So gold!! I would just double-check the …" at bounding box center [414, 499] width 286 height 34
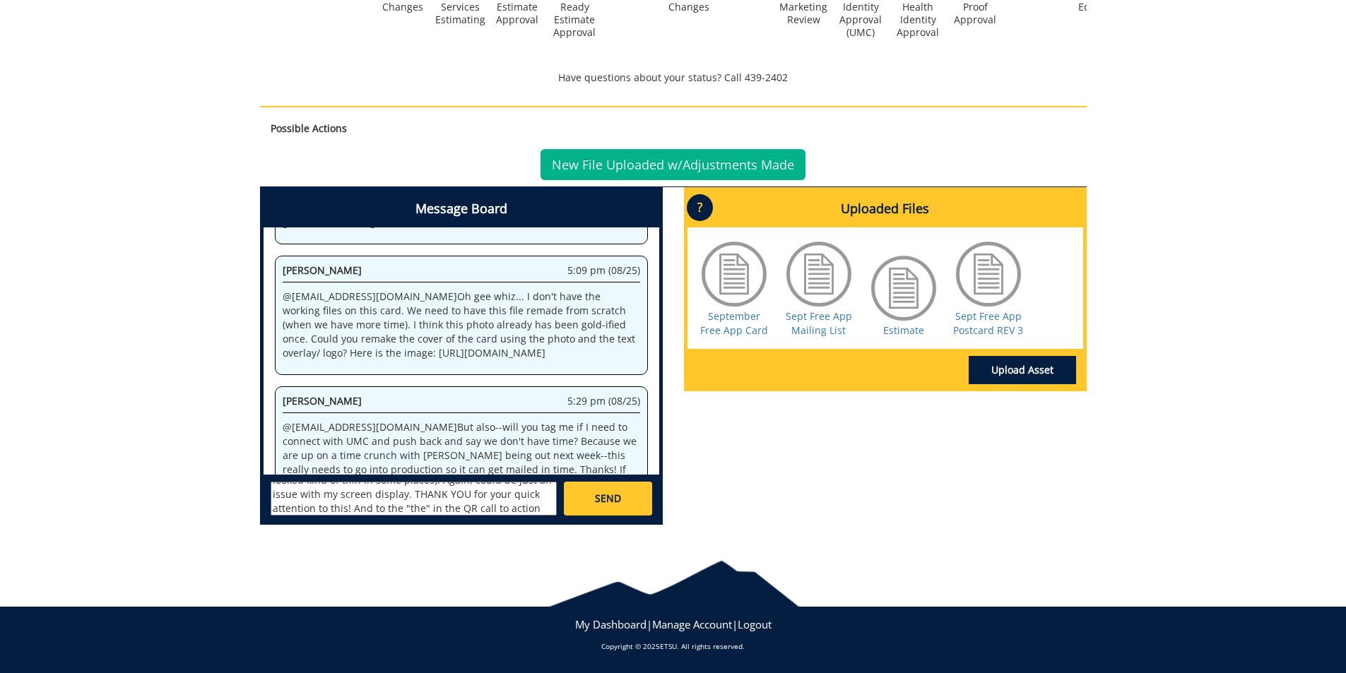
click at [364, 512] on textarea "@aresam@etsu.edu Angelica, thank you!! So gold!! I would just double-check the …" at bounding box center [414, 499] width 286 height 34
click at [556, 490] on textarea "@aresam@etsu.edu Angelica, thank you!! So gold!! I would just double-check the …" at bounding box center [414, 499] width 286 height 34
click at [544, 488] on textarea "@aresam@etsu.edu Angelica, thank you!! So gold!! I would just double-check the …" at bounding box center [414, 499] width 286 height 34
click at [516, 496] on textarea "@aresam@etsu.edu Angelica, thank you!! So gold!! I would just double-check the …" at bounding box center [414, 499] width 286 height 34
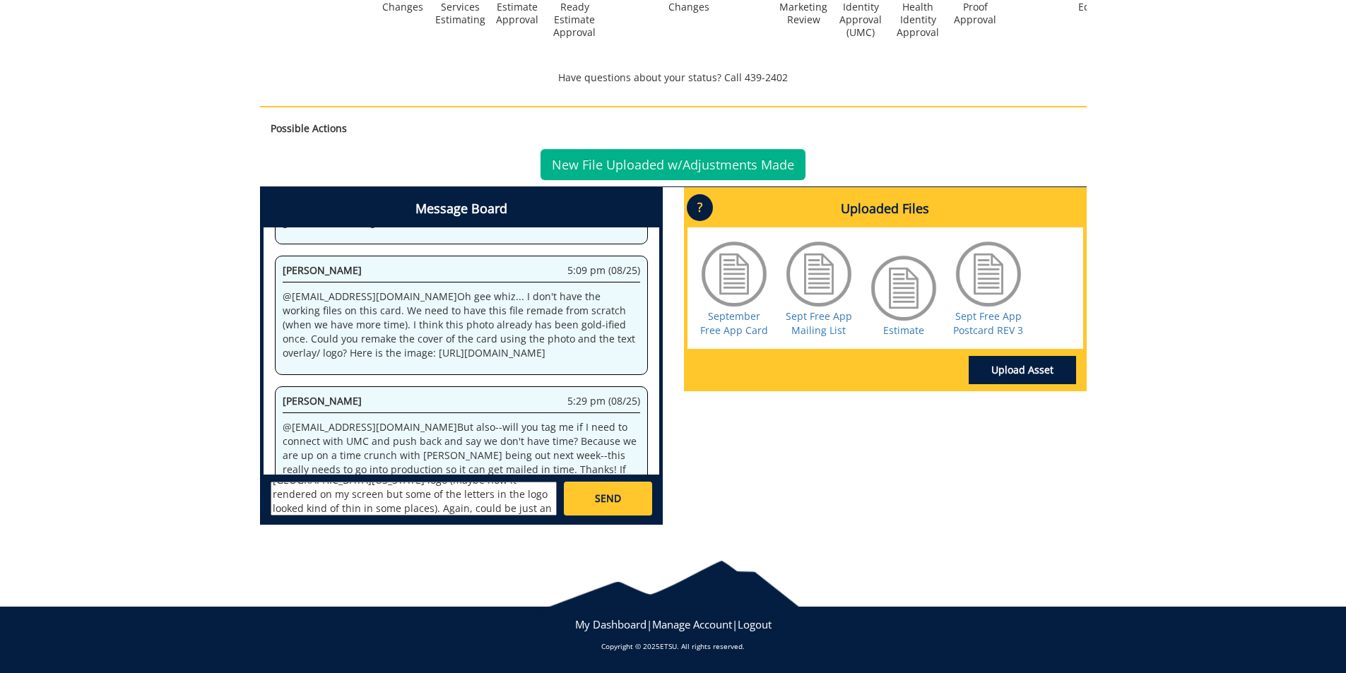
click at [534, 493] on textarea "@aresam@etsu.edu Angelica, thank you!! So gold!! I would just double-check the …" at bounding box center [414, 499] width 286 height 34
click at [521, 505] on textarea "@aresam@etsu.edu Angelica, thank you!! So gold!! I would just double-check the …" at bounding box center [414, 499] width 286 height 34
type textarea "@aresam@etsu.edu Angelica, thank you!! So gold!! I would just double-check the …"
click at [604, 507] on link "SEND" at bounding box center [608, 499] width 88 height 34
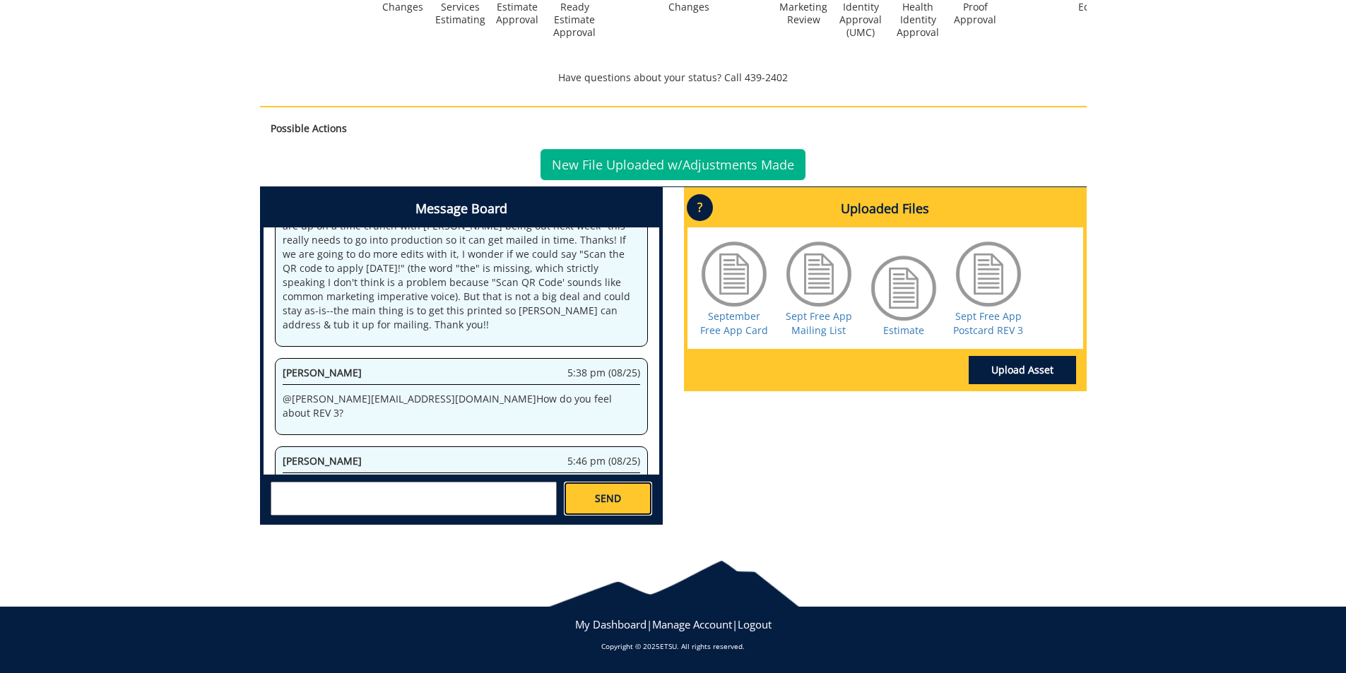
scroll to position [6706, 0]
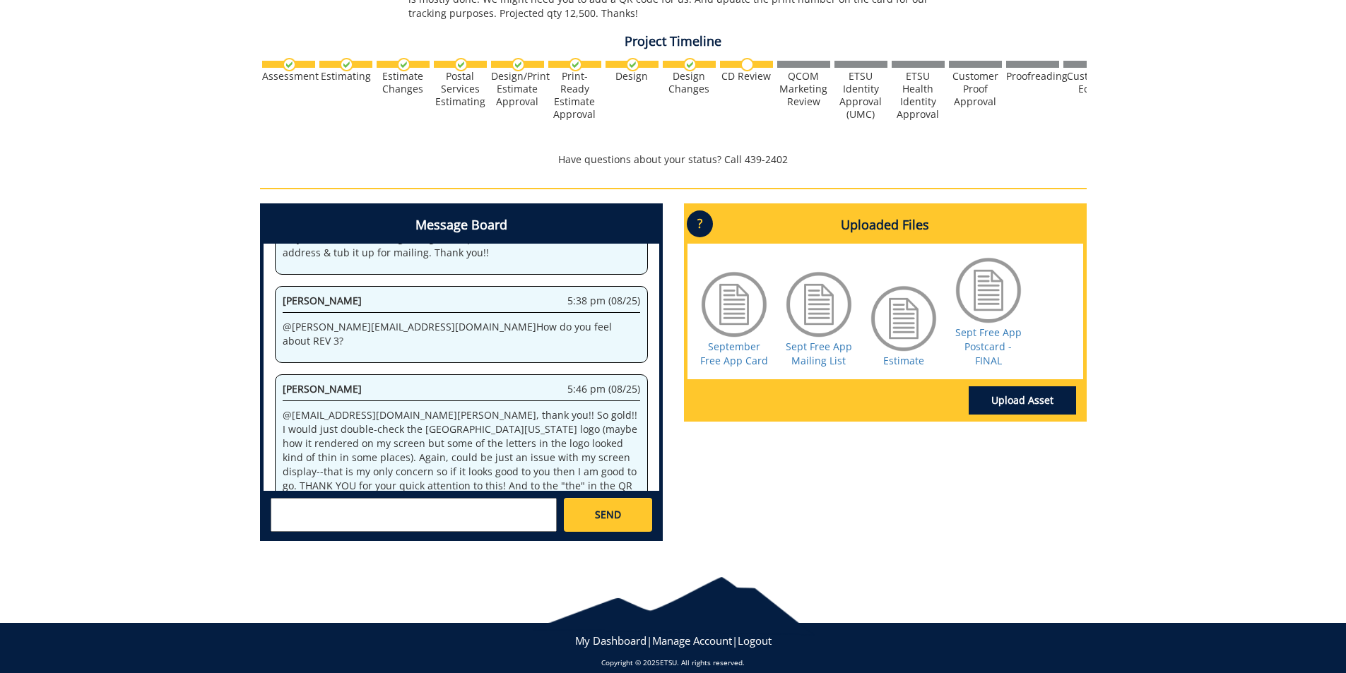
scroll to position [544, 0]
